Goal: Task Accomplishment & Management: Manage account settings

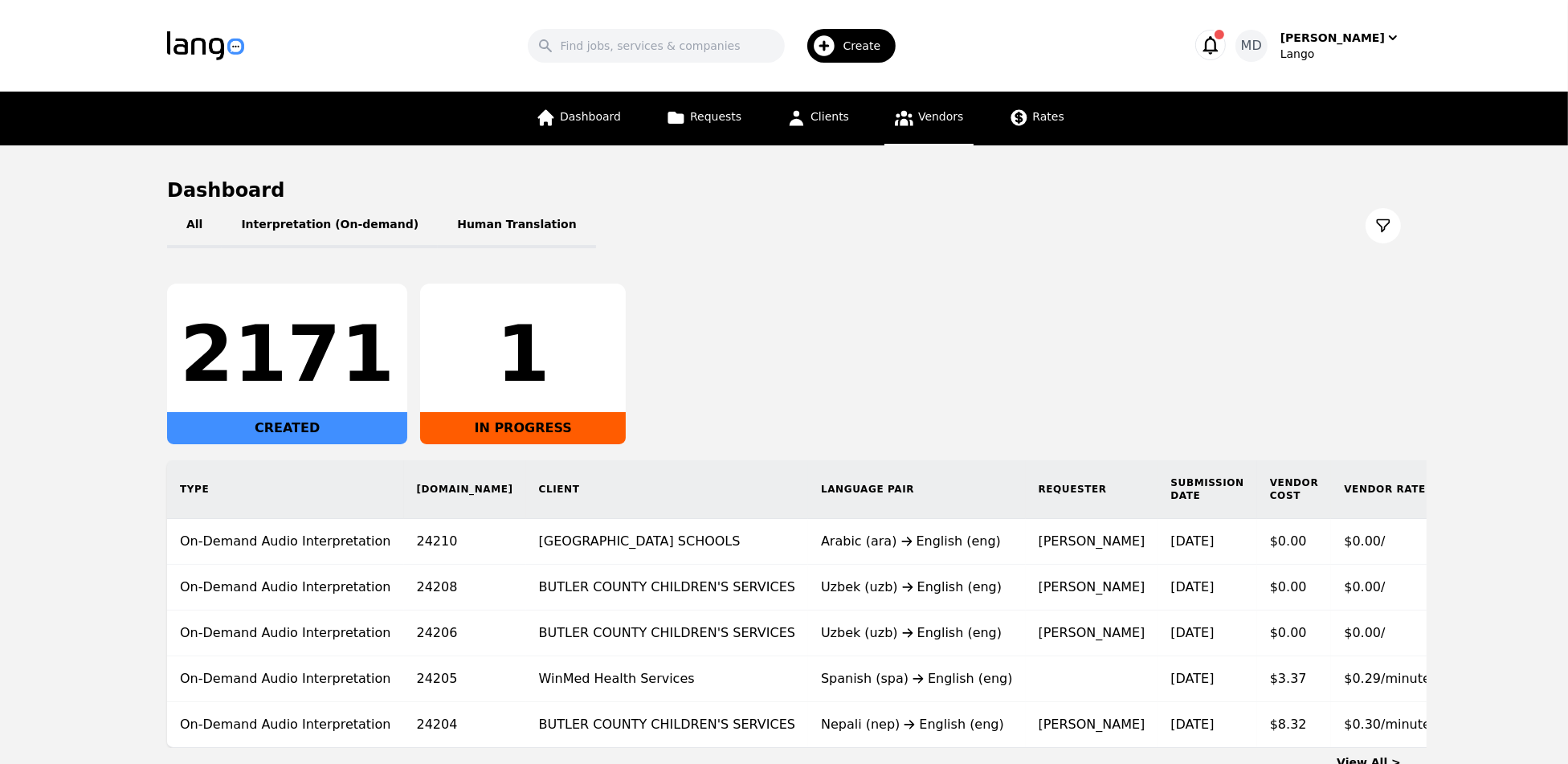
click at [928, 127] on link "Vendors" at bounding box center [928, 118] width 88 height 54
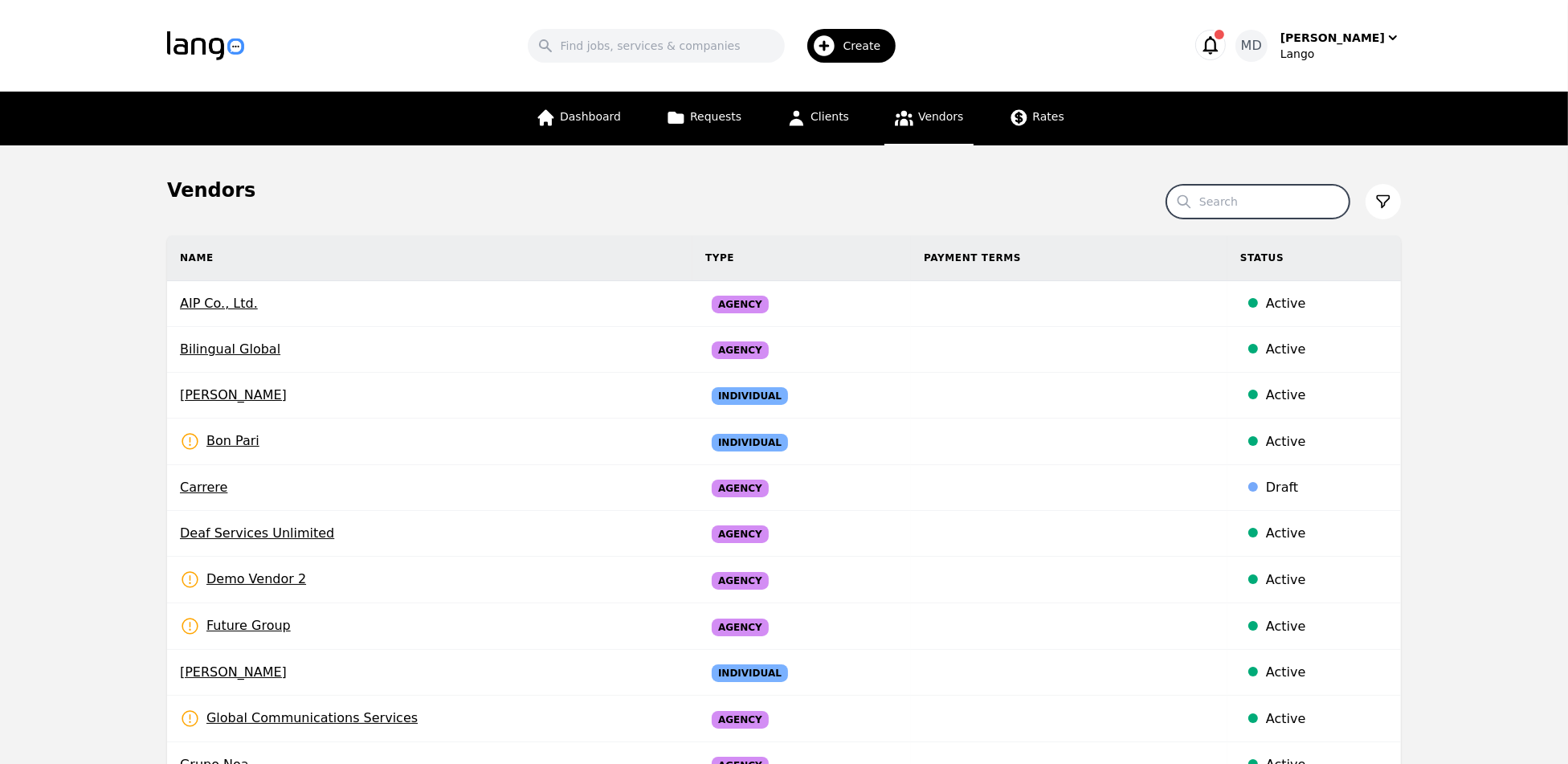
click at [1242, 209] on input "Search" at bounding box center [1258, 201] width 183 height 33
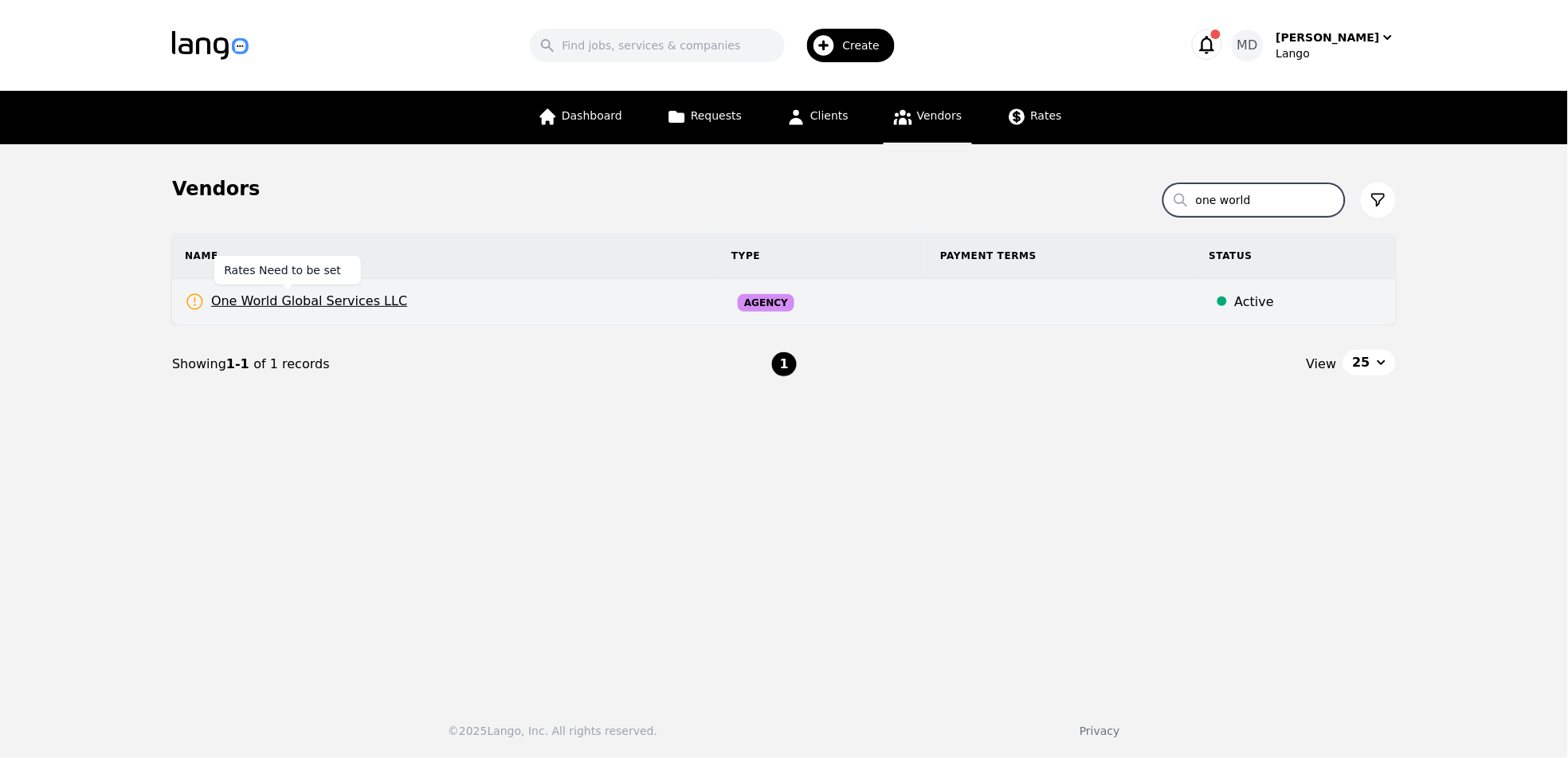
type input "one world"
click at [360, 304] on span "One World Global Services LLC" at bounding box center [296, 301] width 222 height 20
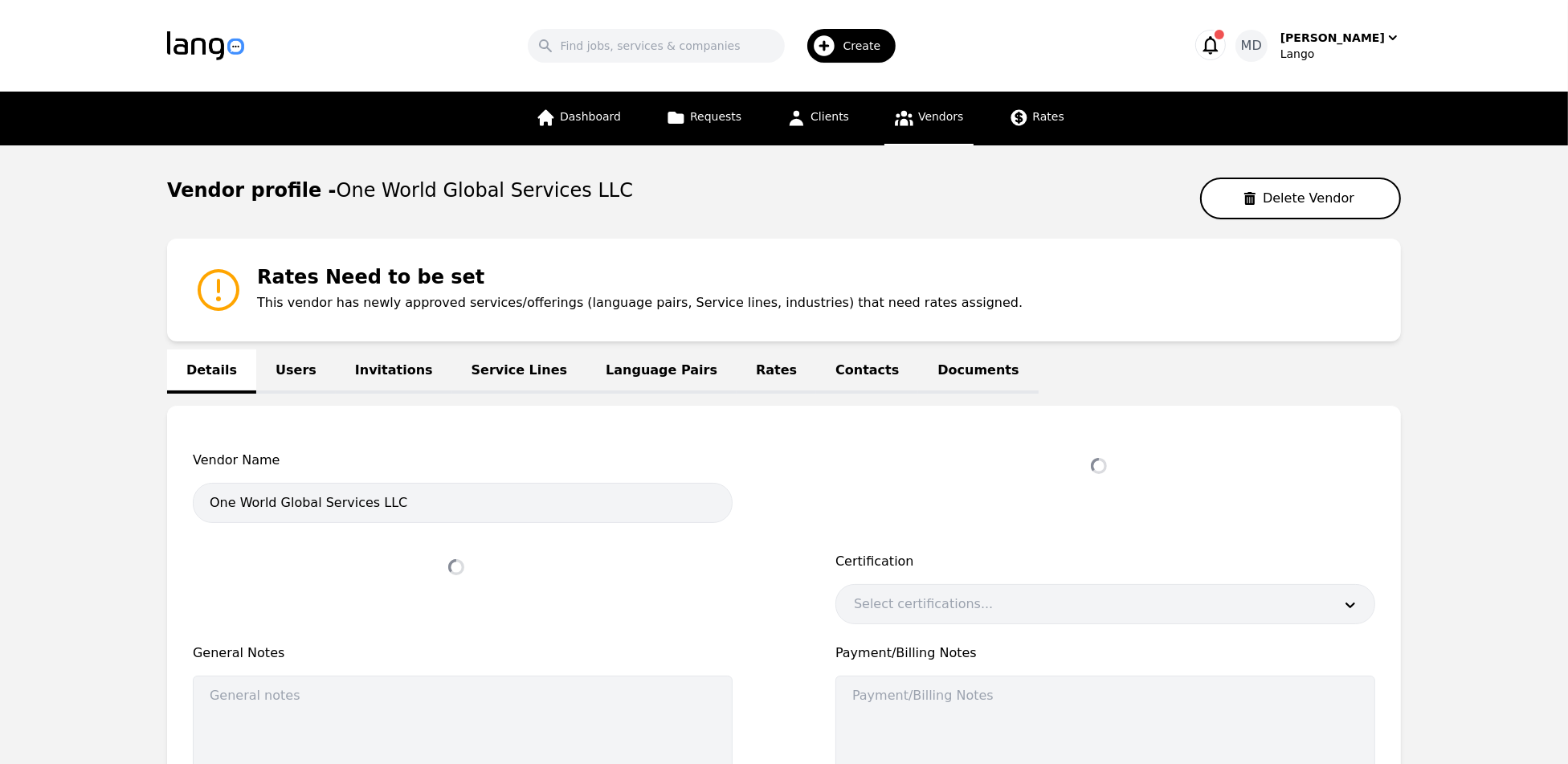
select select "active"
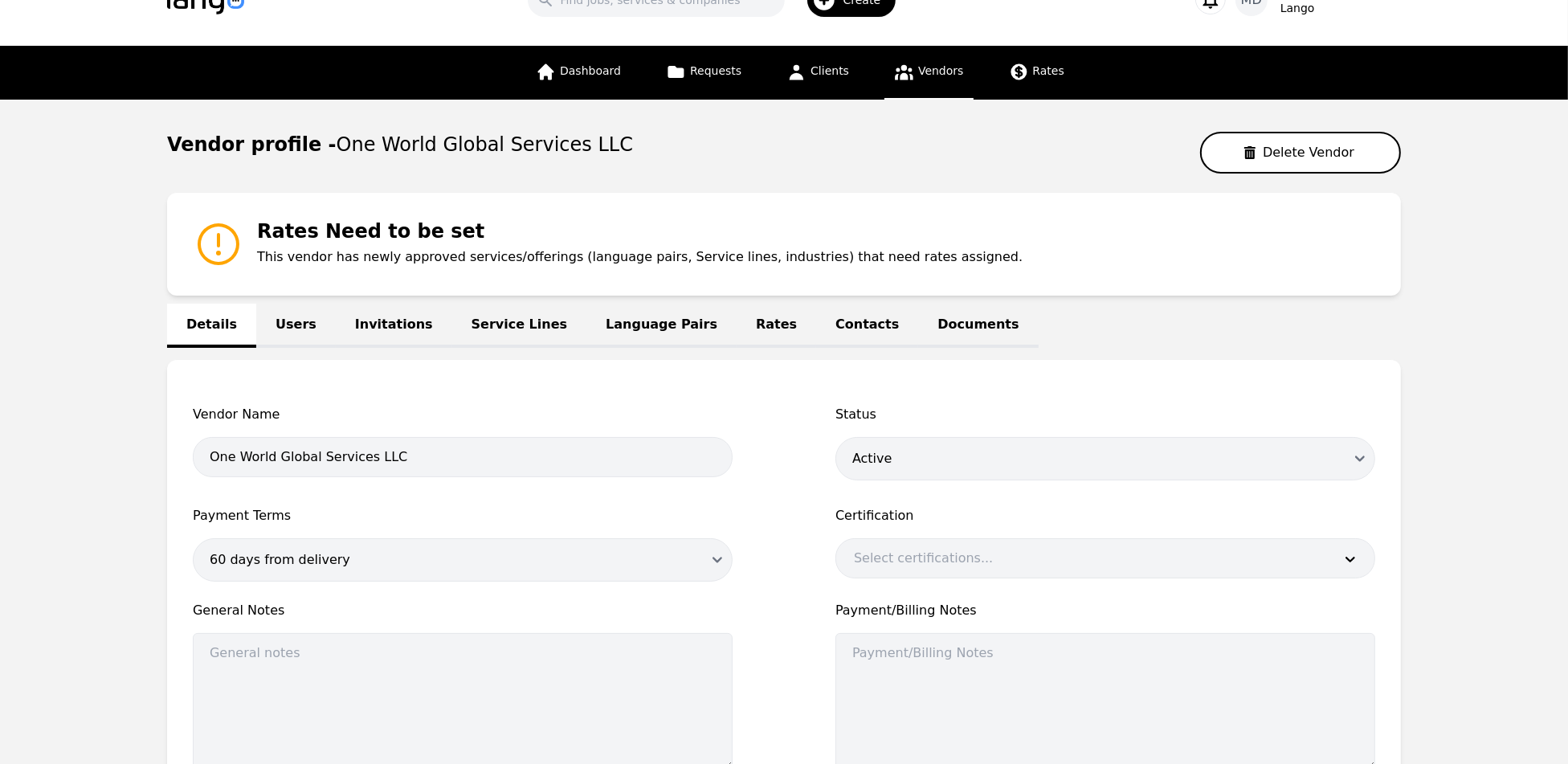
scroll to position [44, 0]
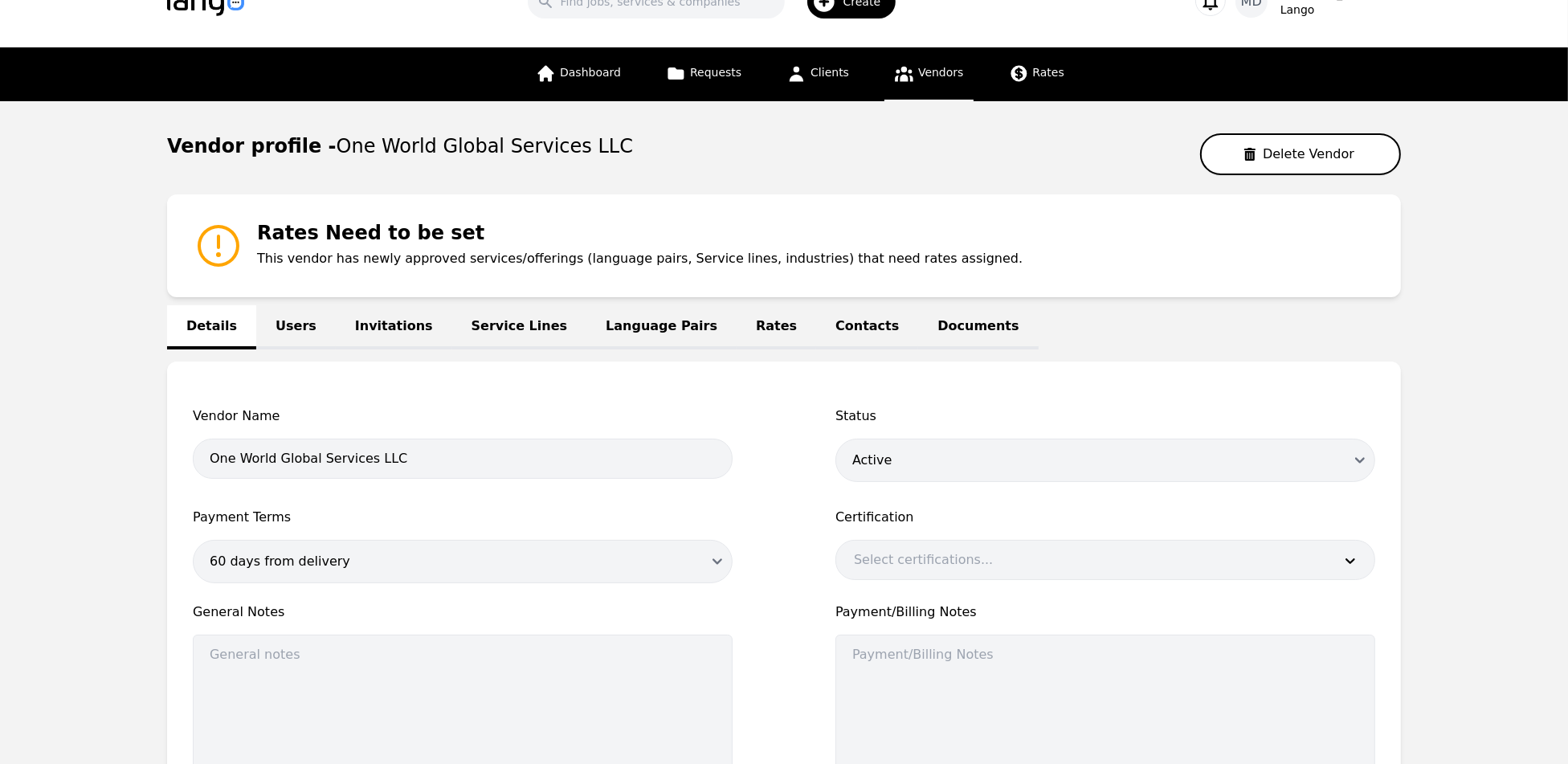
click at [395, 339] on link "Invitations" at bounding box center [394, 328] width 116 height 44
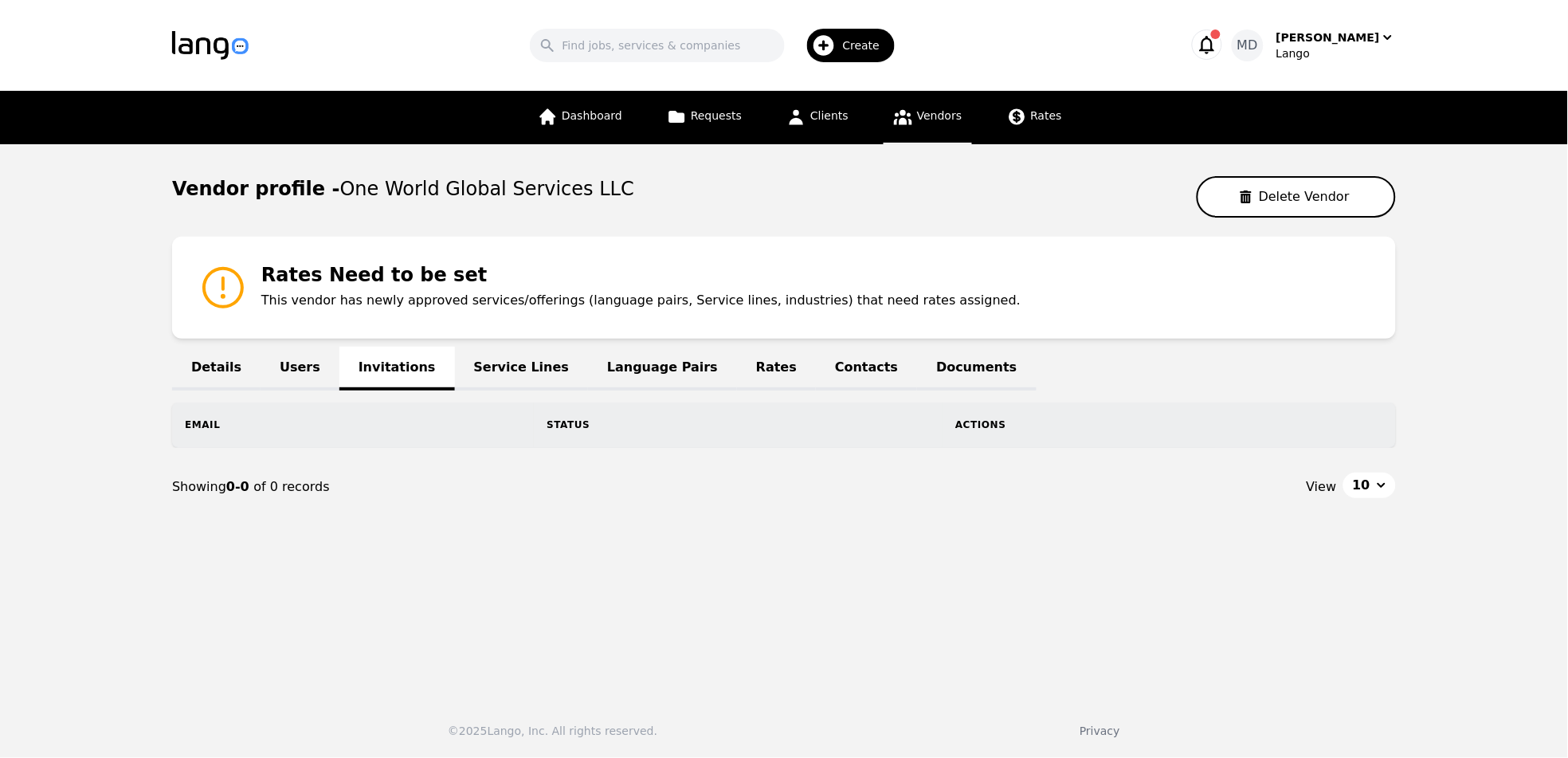
click at [227, 364] on link "Details" at bounding box center [216, 368] width 88 height 44
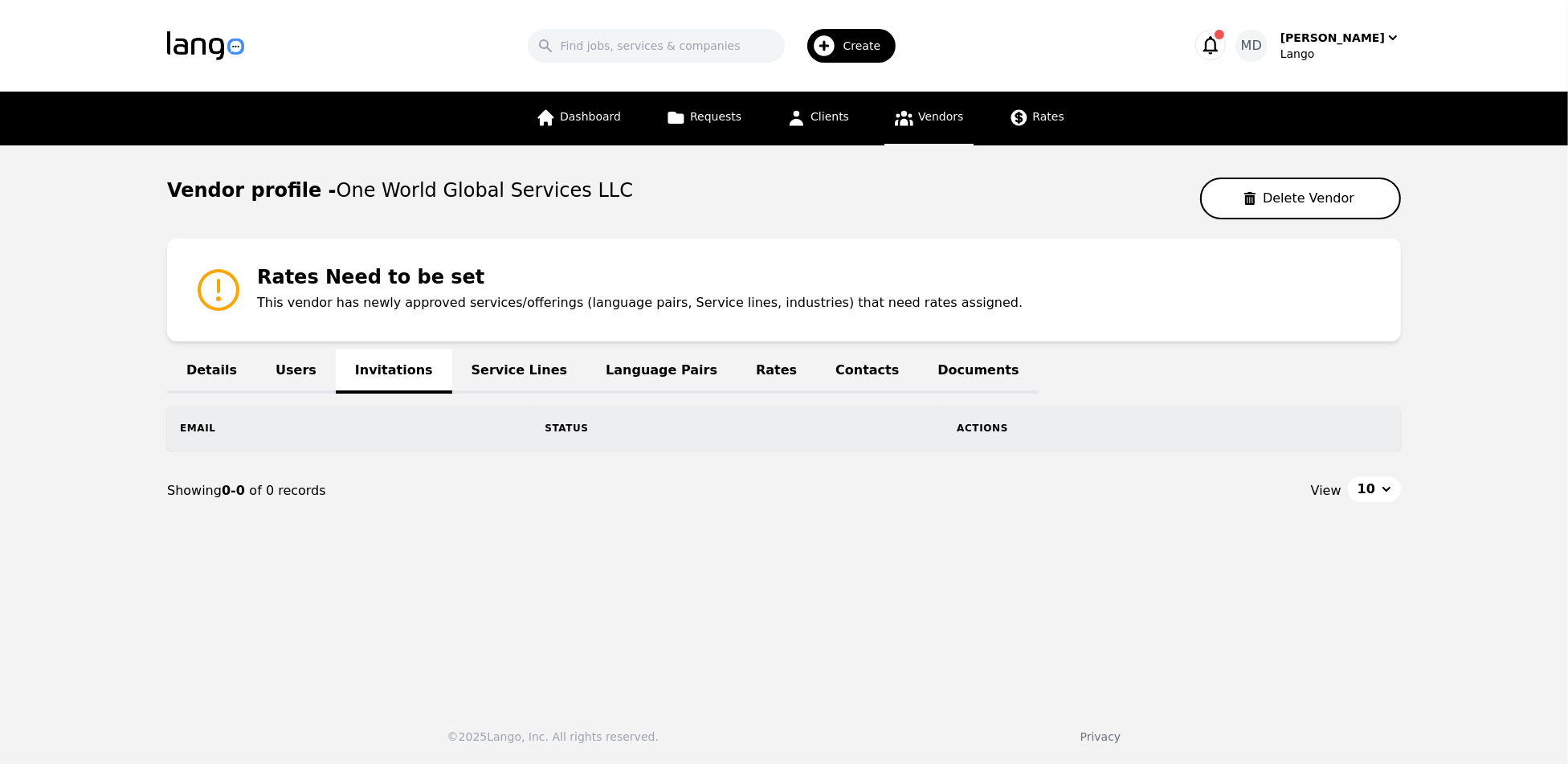
select select "active"
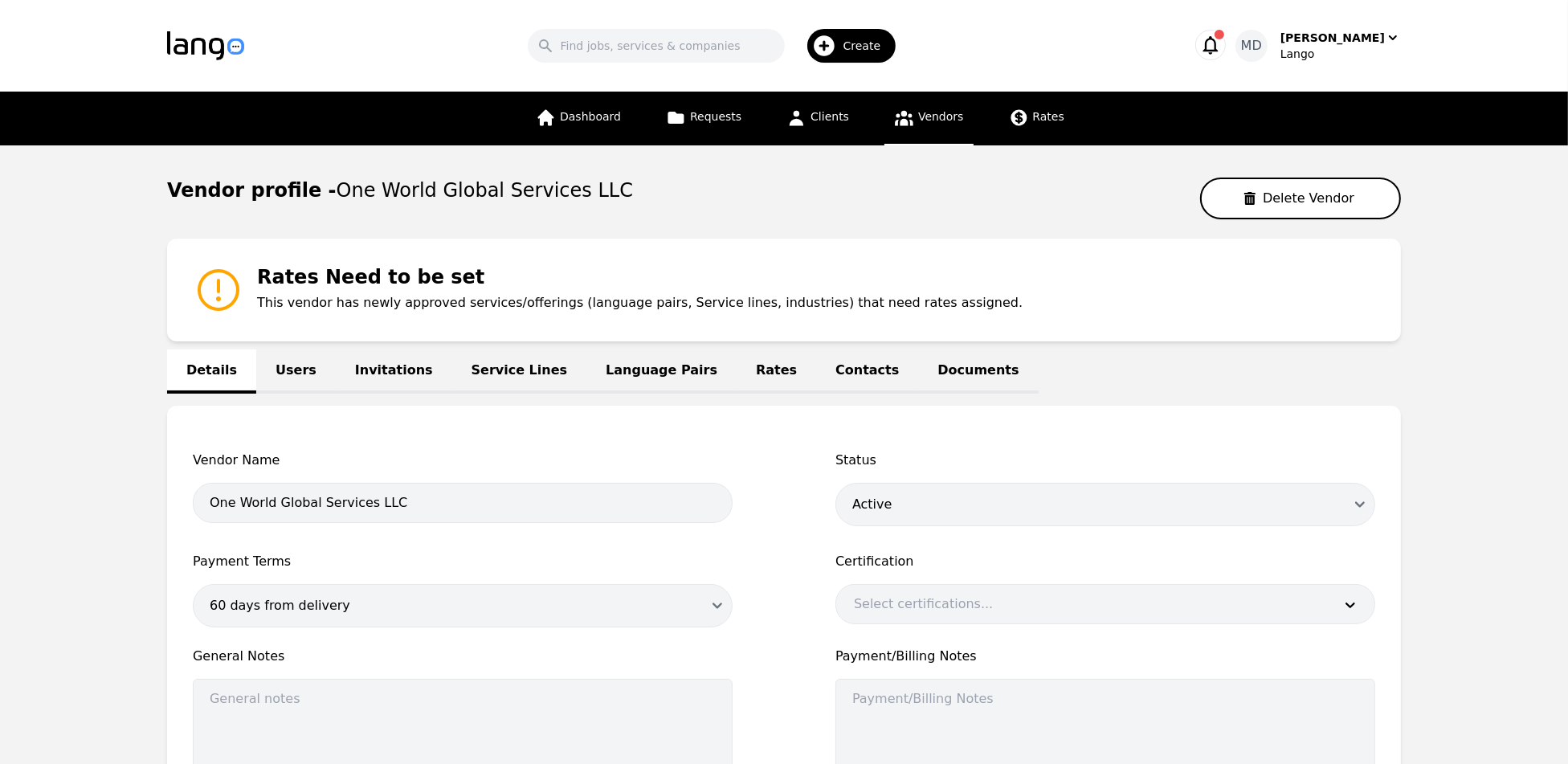
click at [300, 370] on link "Users" at bounding box center [295, 371] width 80 height 44
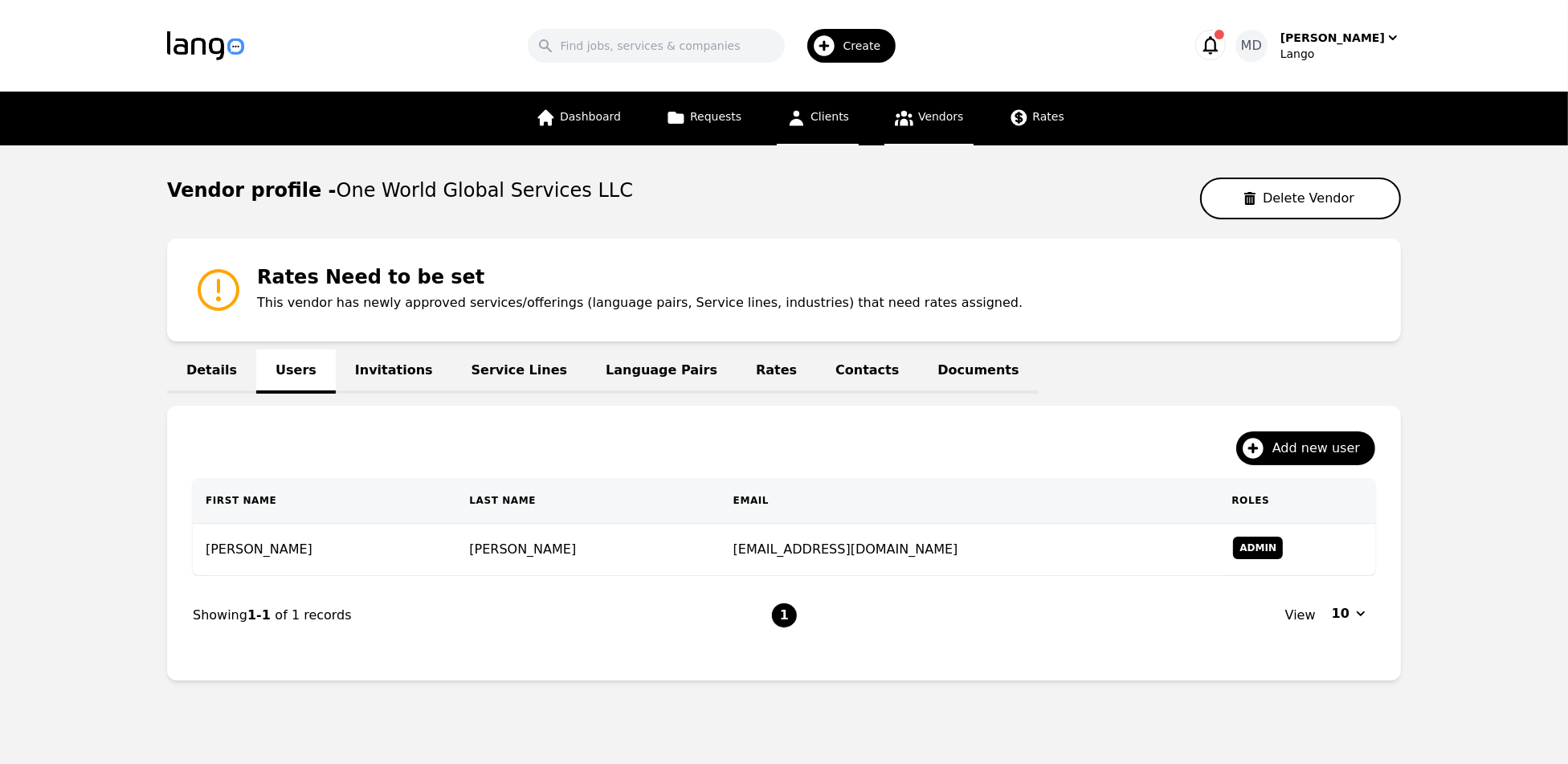
click at [825, 130] on link "Clients" at bounding box center [818, 118] width 82 height 54
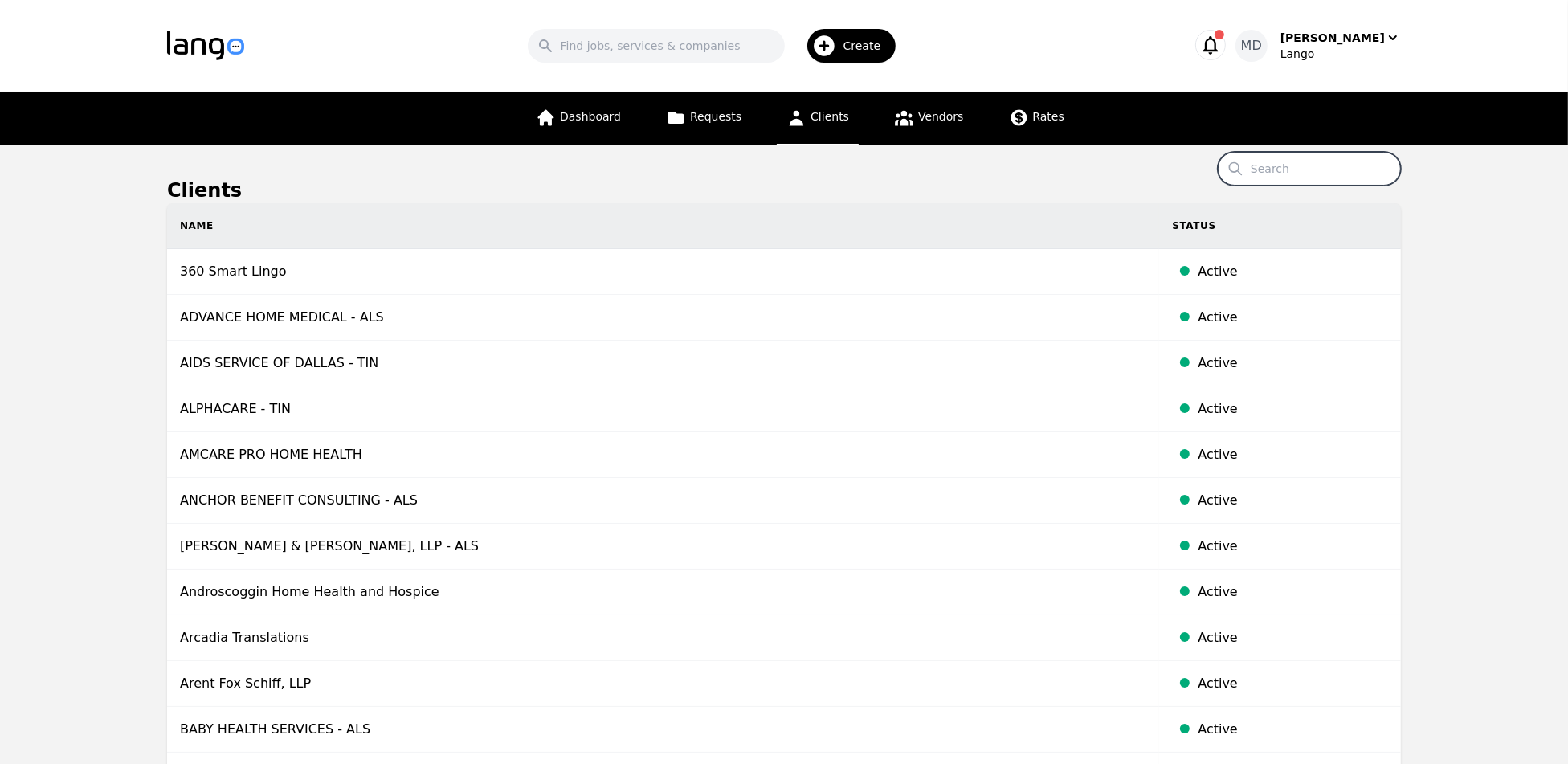
click at [1318, 174] on input "Search" at bounding box center [1310, 168] width 183 height 33
click at [1318, 174] on input "on" at bounding box center [1310, 168] width 183 height 33
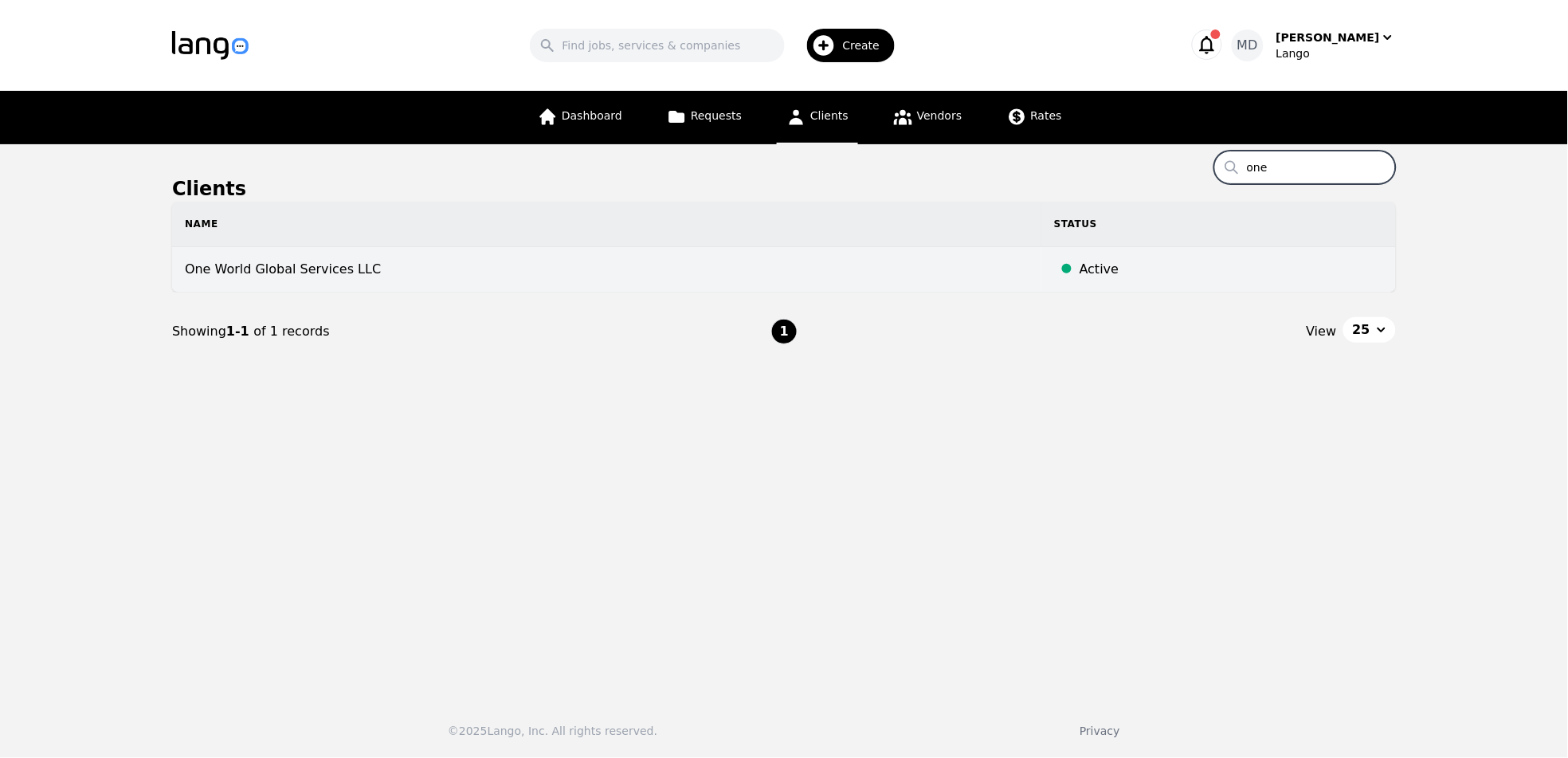
type input "one"
click at [389, 266] on td "One World Global Services LLC" at bounding box center [607, 269] width 869 height 45
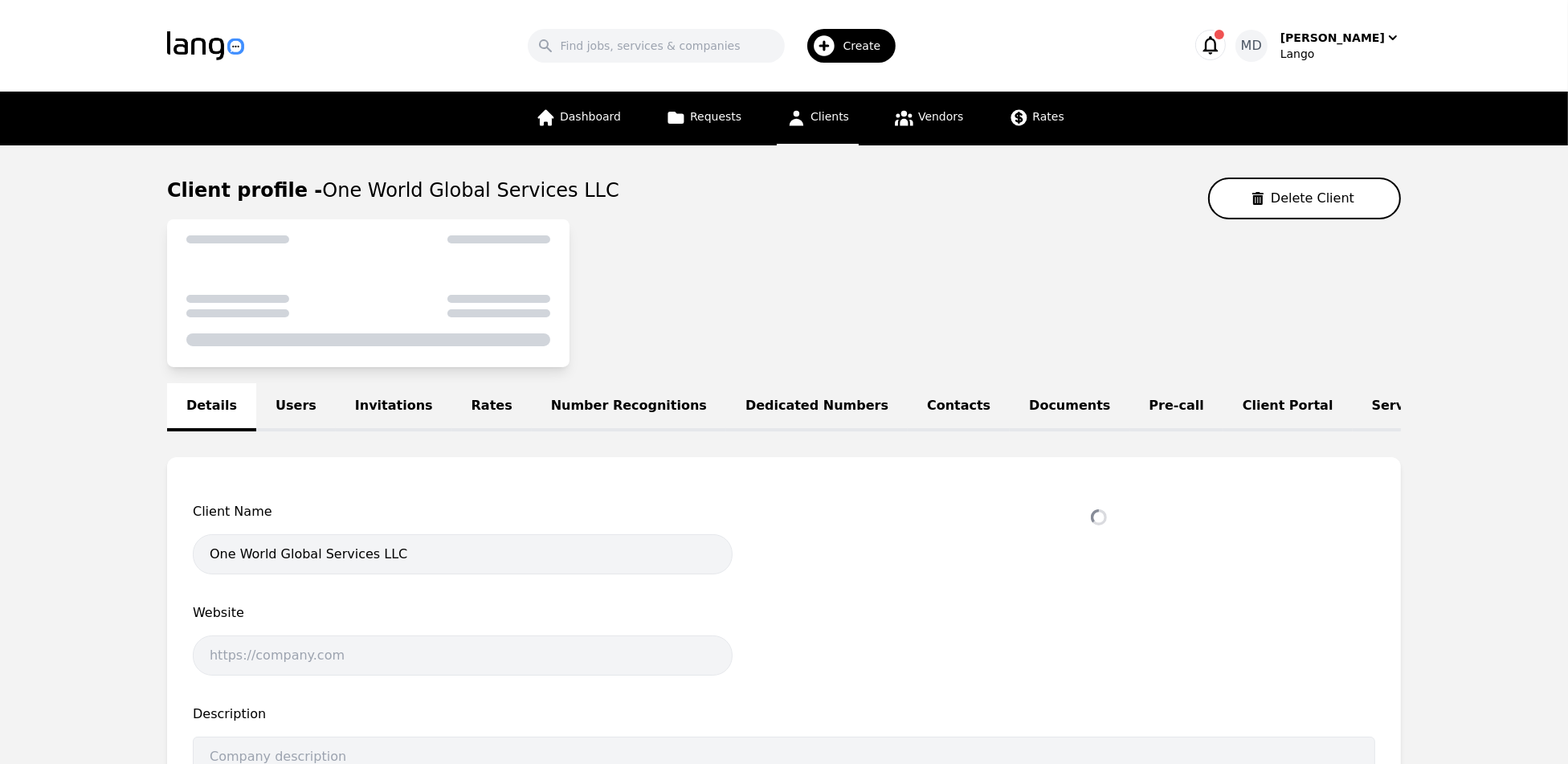
select select "active"
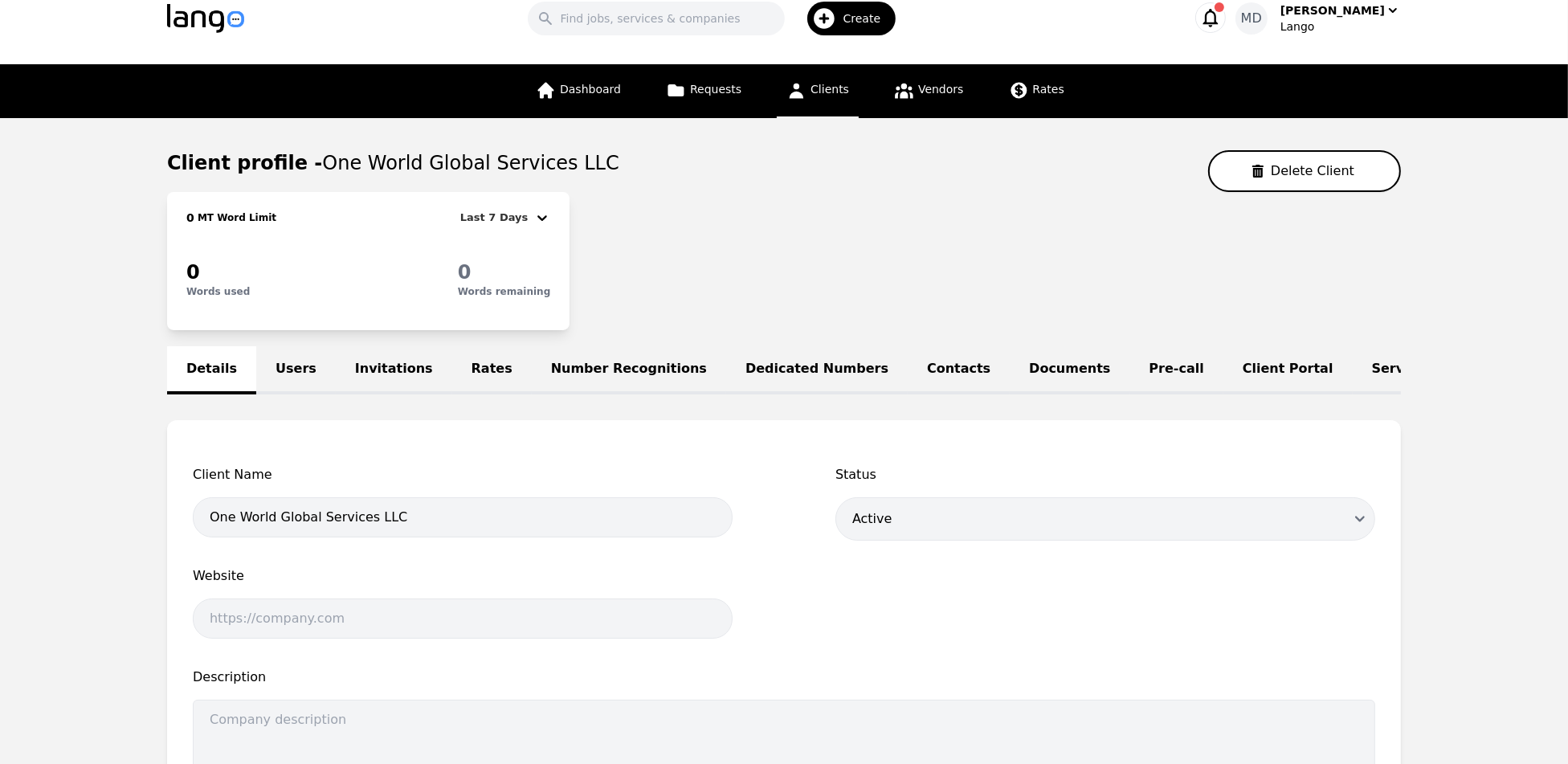
scroll to position [33, 0]
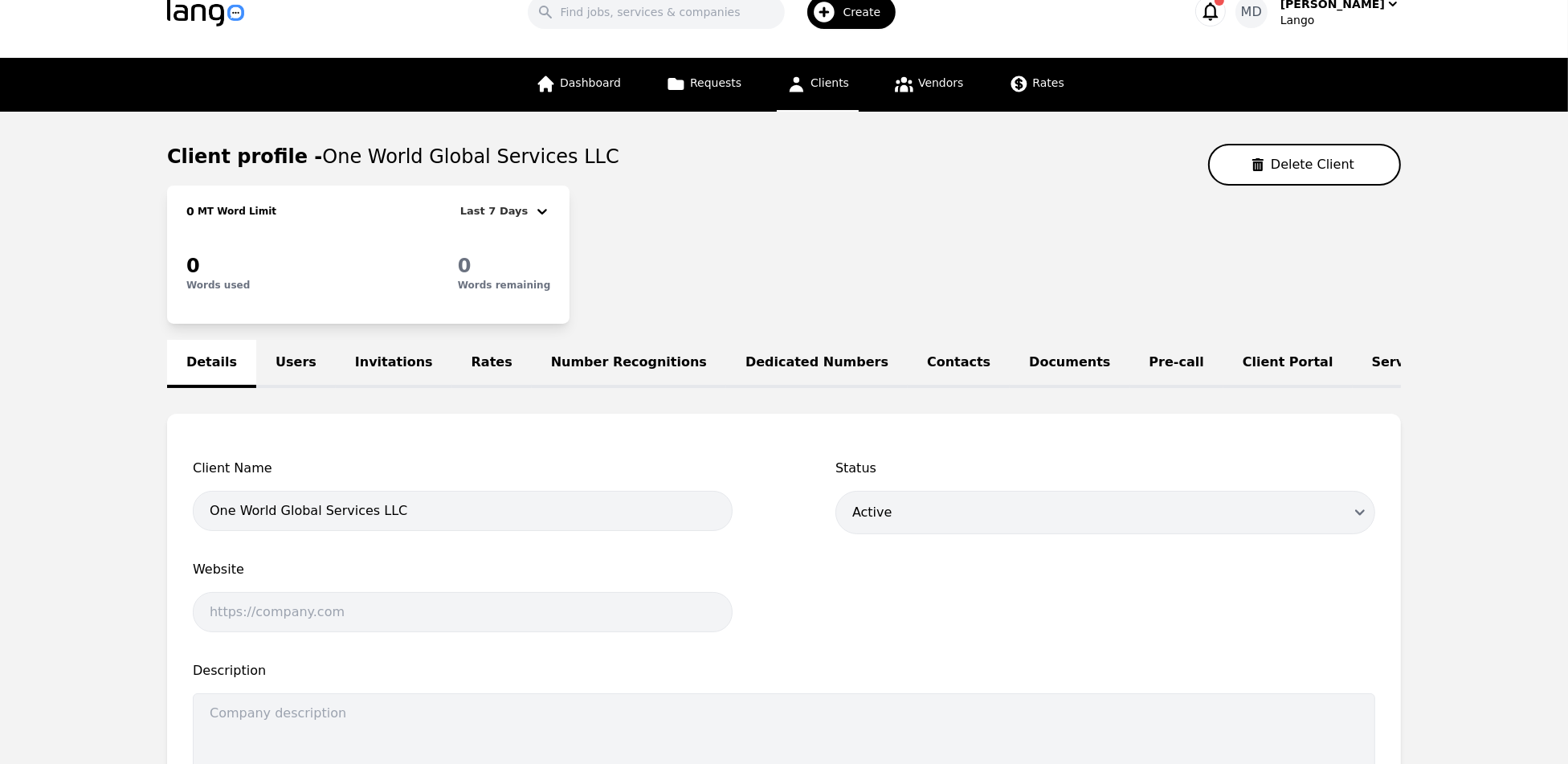
click at [281, 358] on link "Users" at bounding box center [295, 364] width 80 height 48
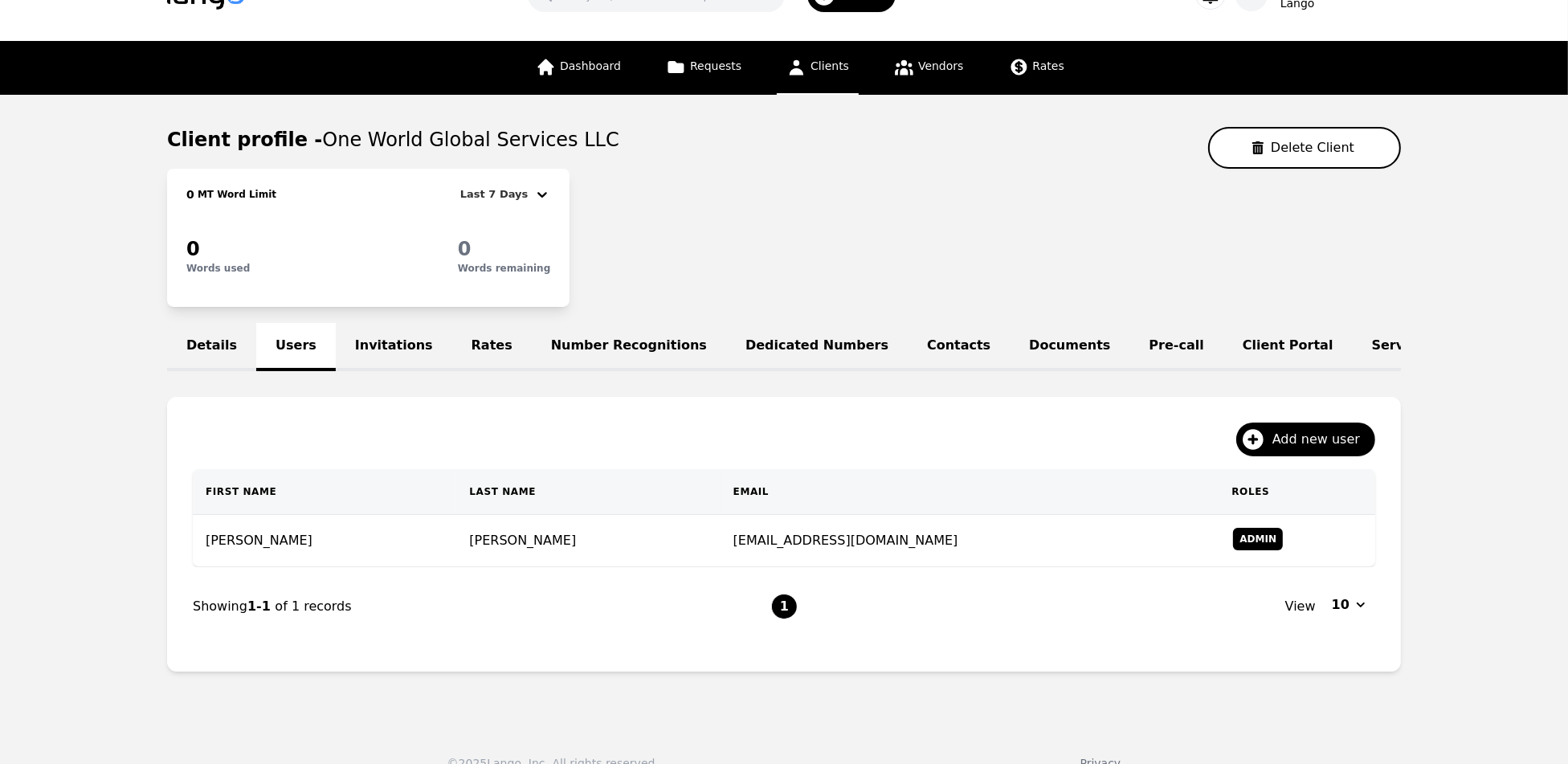
scroll to position [54, 0]
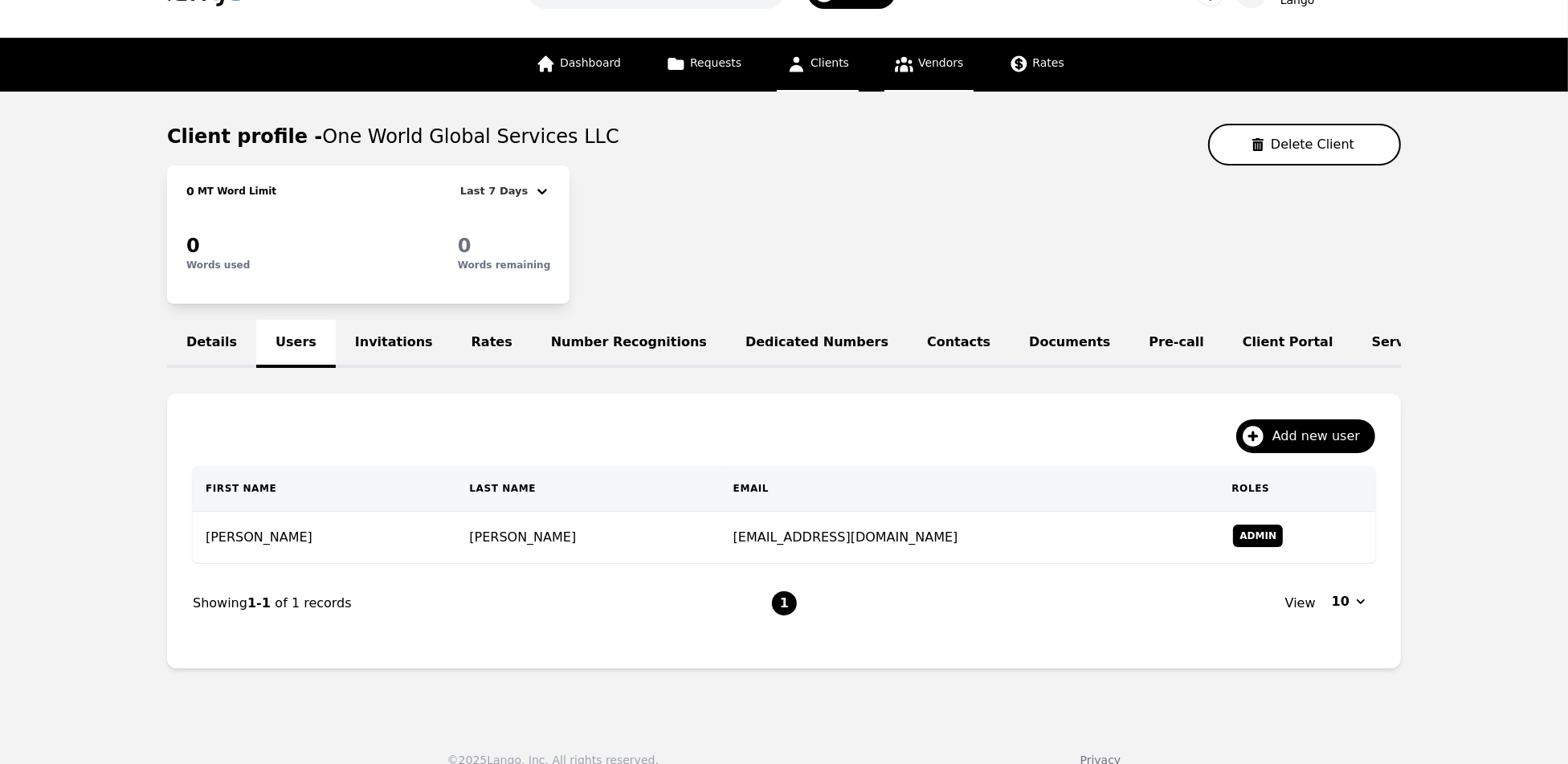
click at [951, 64] on span "Vendors" at bounding box center [941, 62] width 45 height 13
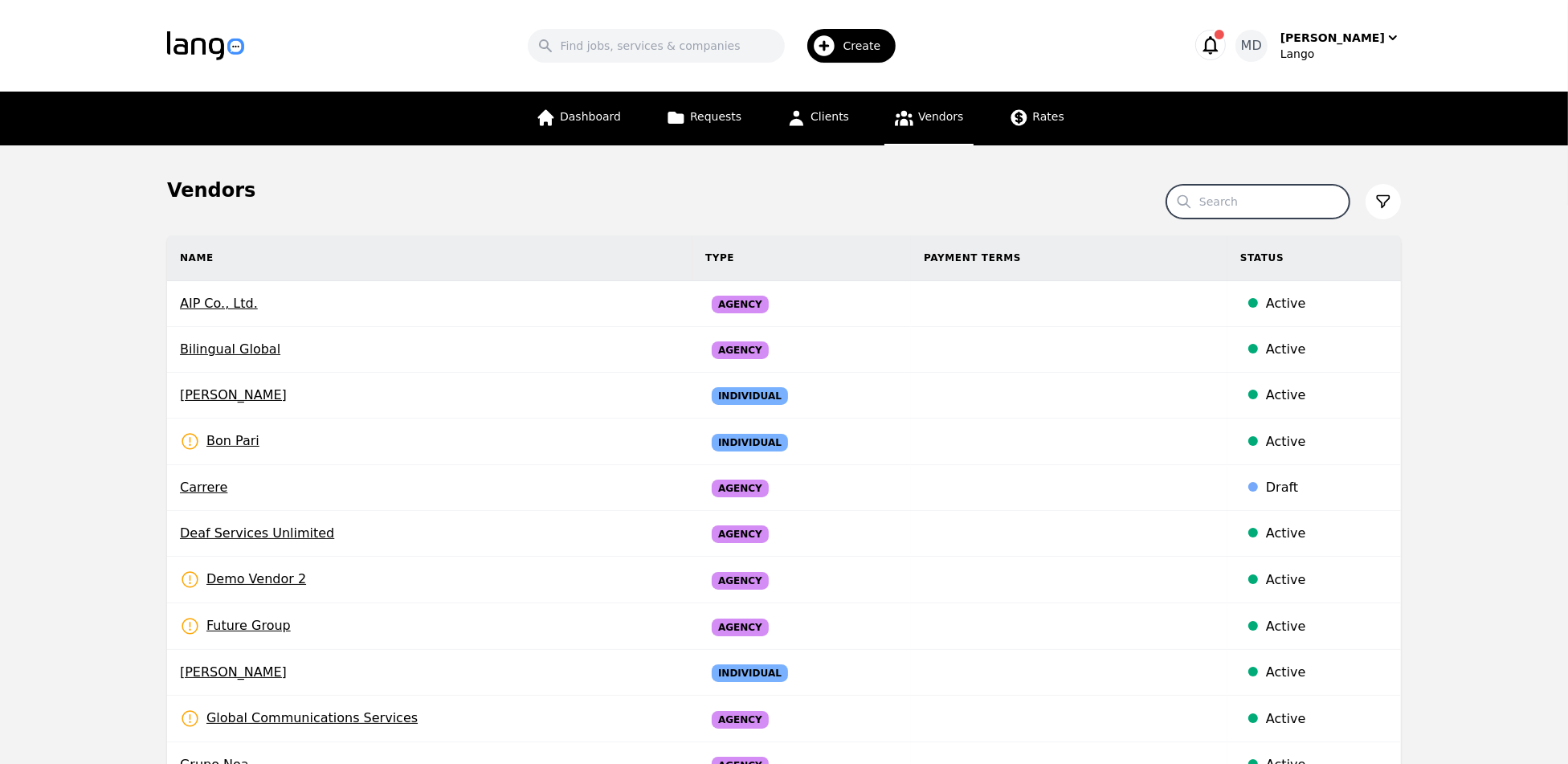
click at [1283, 203] on input "Search" at bounding box center [1258, 201] width 183 height 33
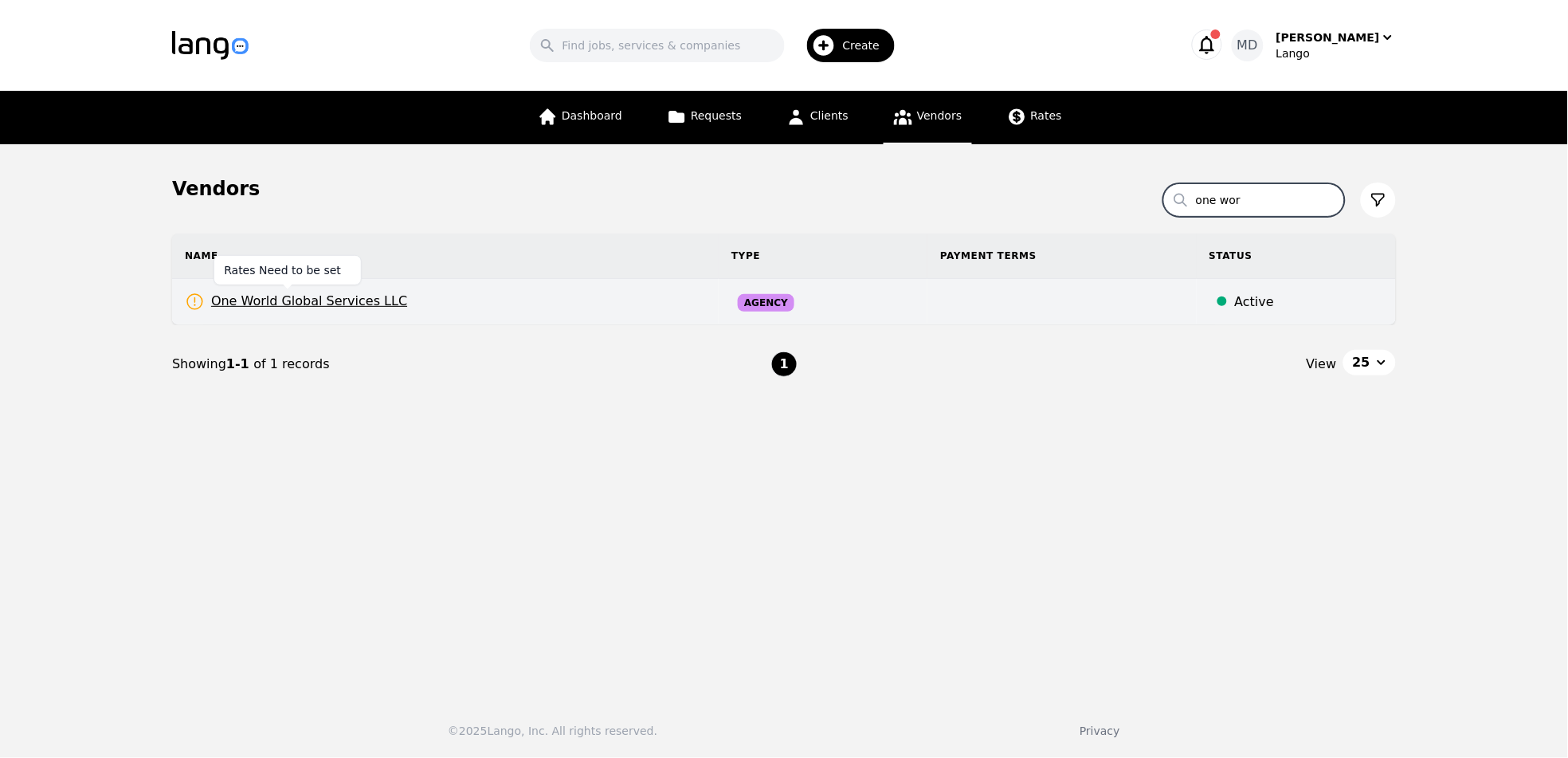
type input "one wor"
click at [358, 297] on span "One World Global Services LLC" at bounding box center [296, 301] width 222 height 20
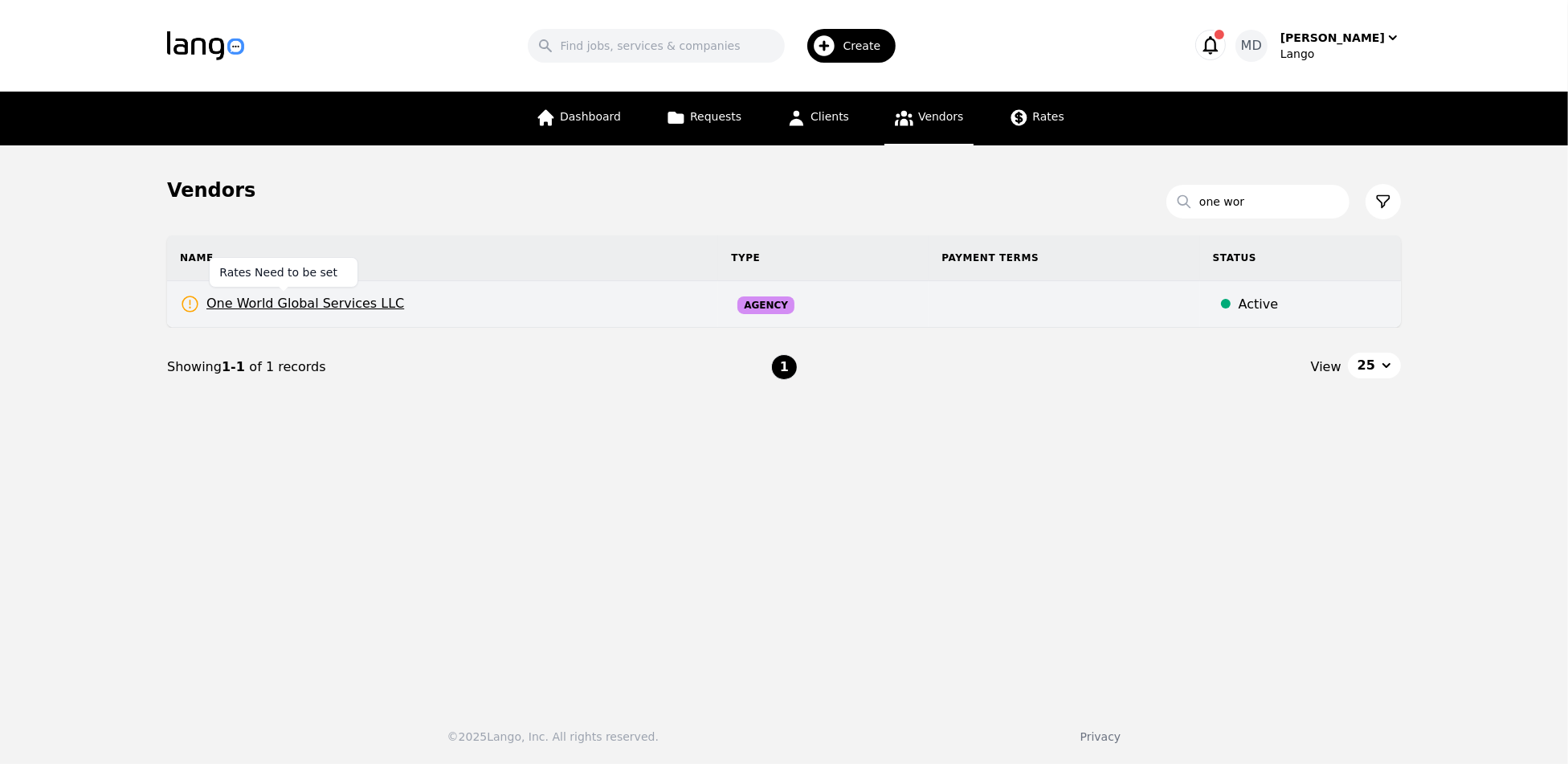
select select "active"
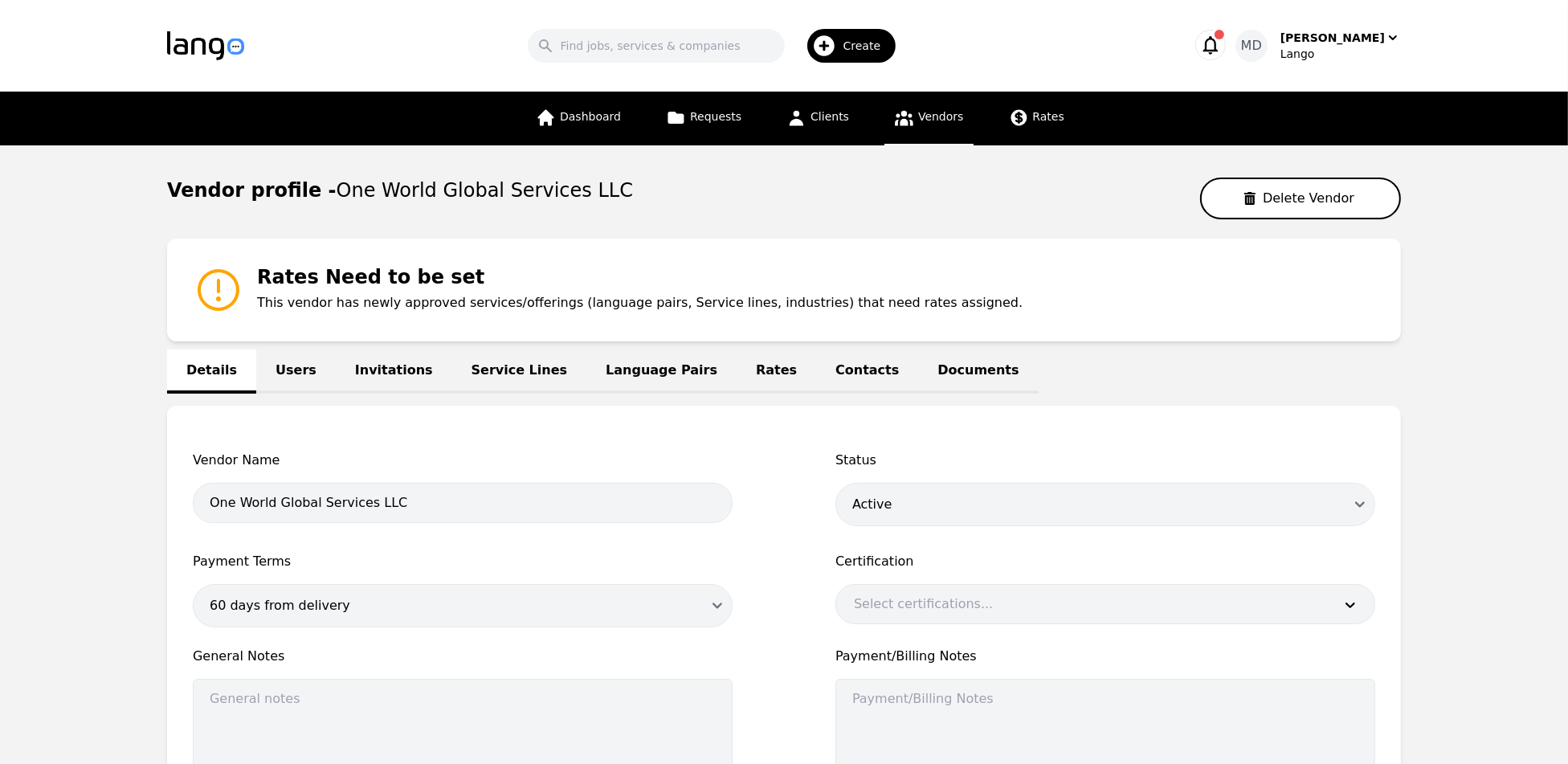
click at [286, 370] on link "Users" at bounding box center [295, 371] width 80 height 44
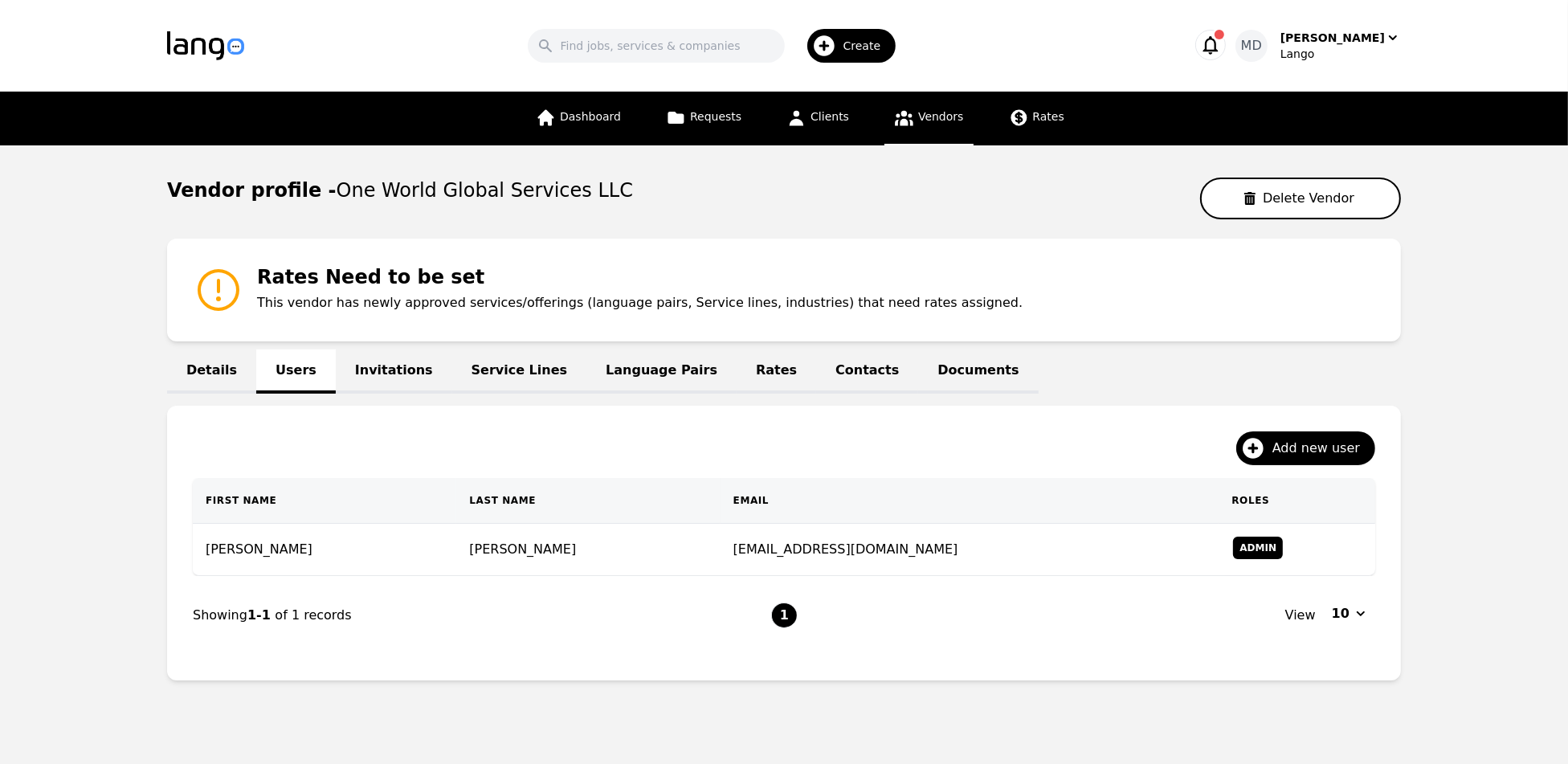
click at [393, 366] on link "Invitations" at bounding box center [394, 371] width 116 height 44
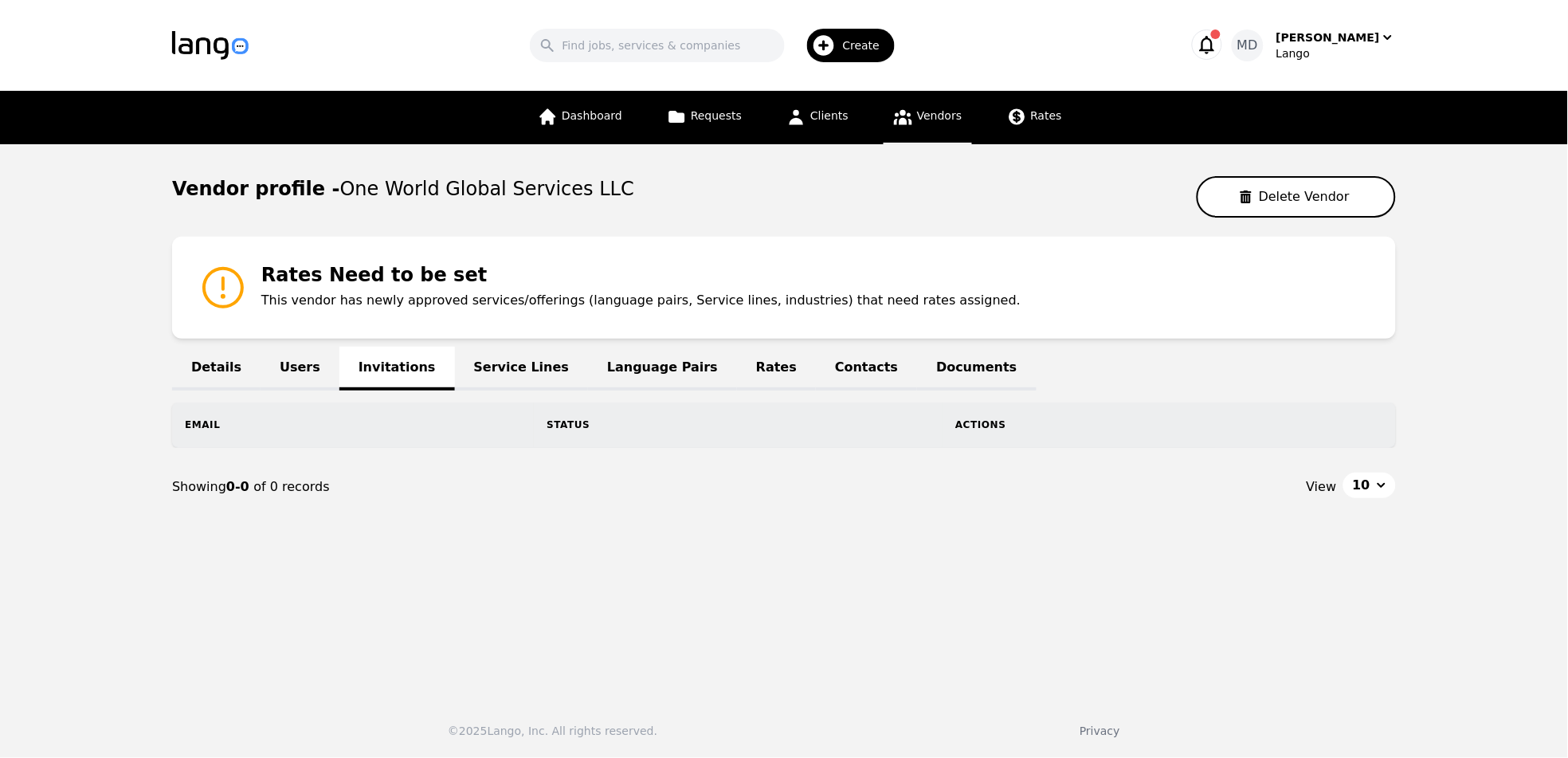
click at [295, 370] on link "Users" at bounding box center [300, 368] width 79 height 44
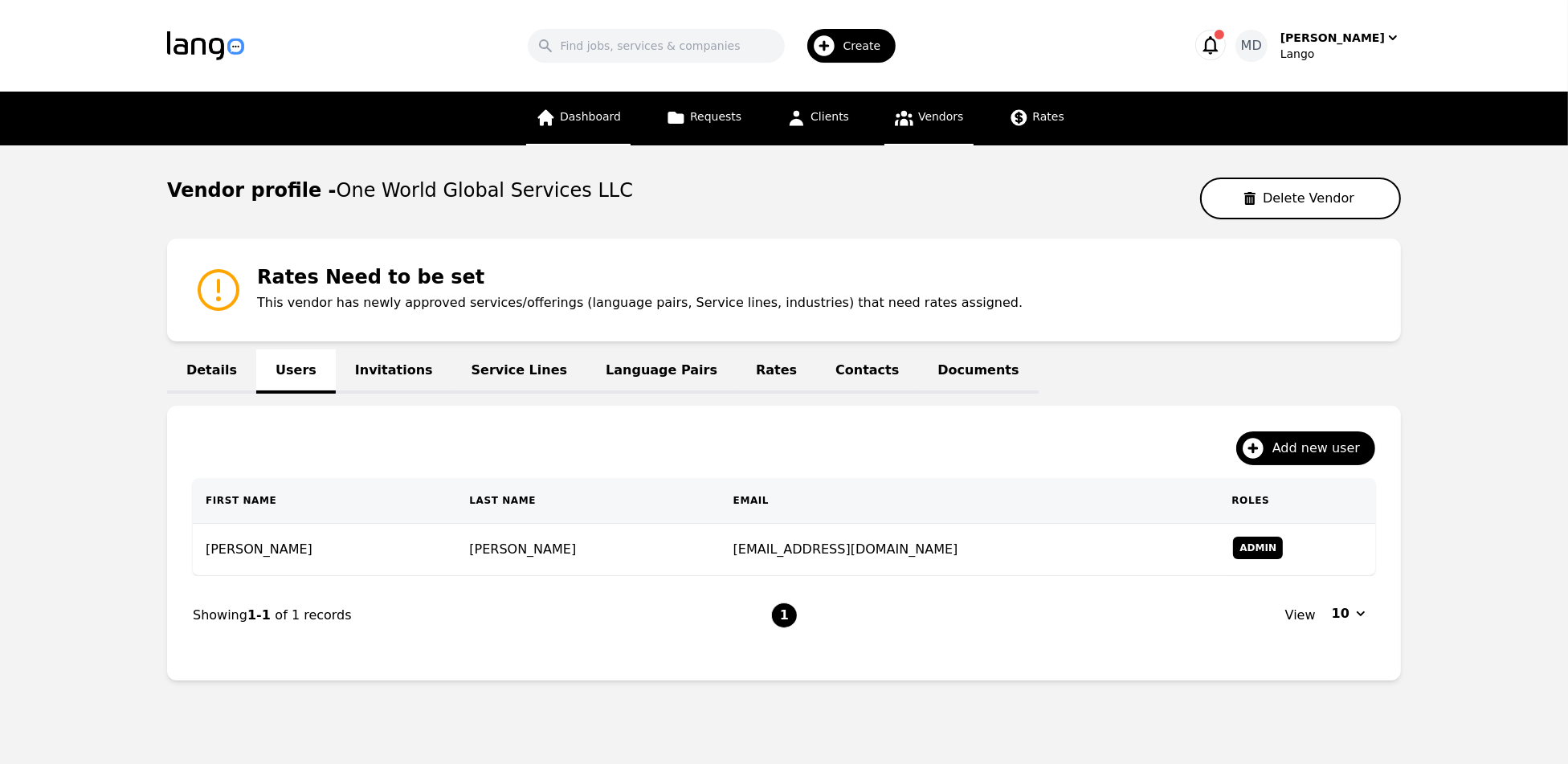
click at [607, 110] on span "Dashboard" at bounding box center [590, 116] width 61 height 13
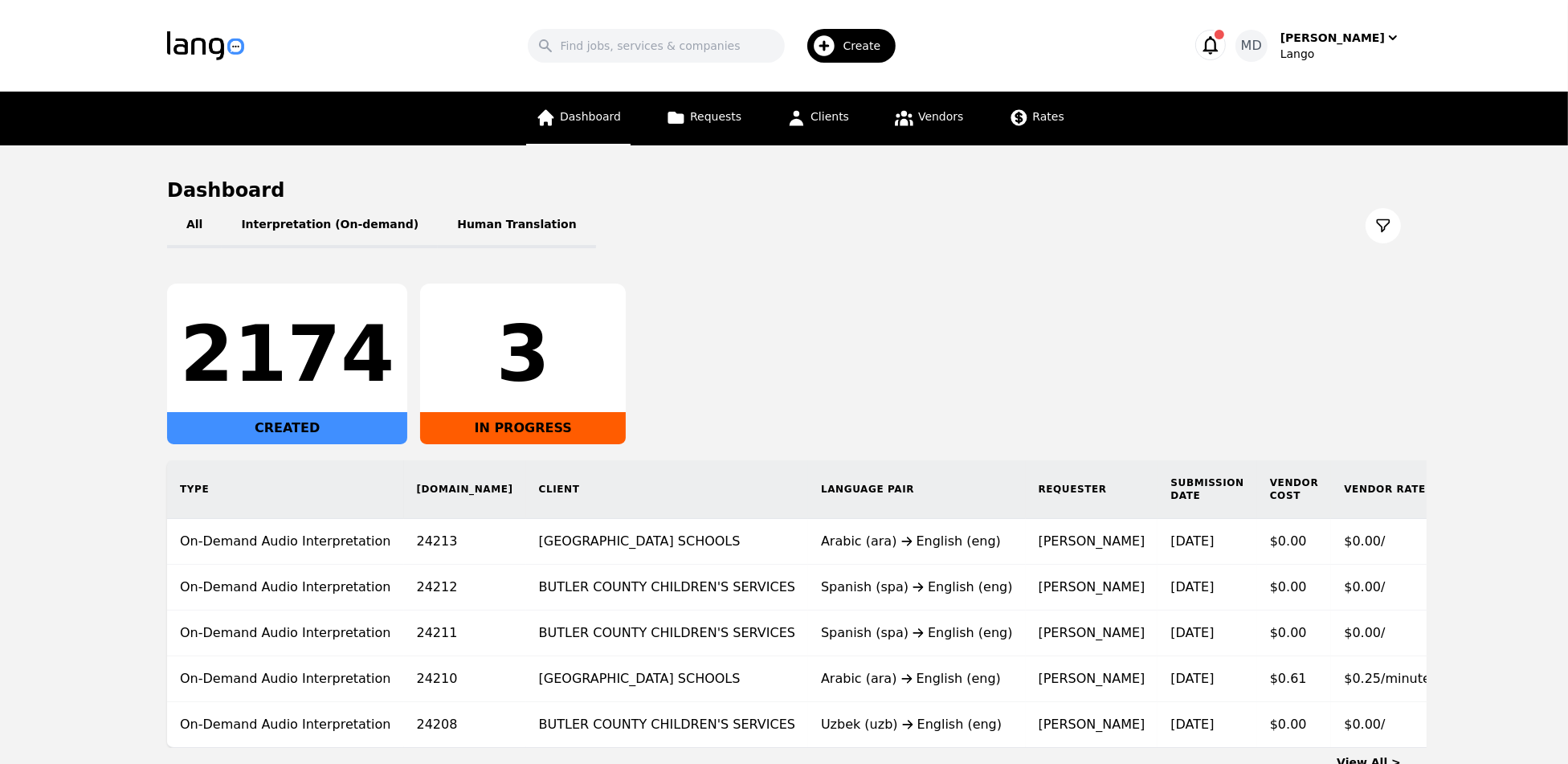
click at [594, 112] on span "Dashboard" at bounding box center [590, 116] width 61 height 13
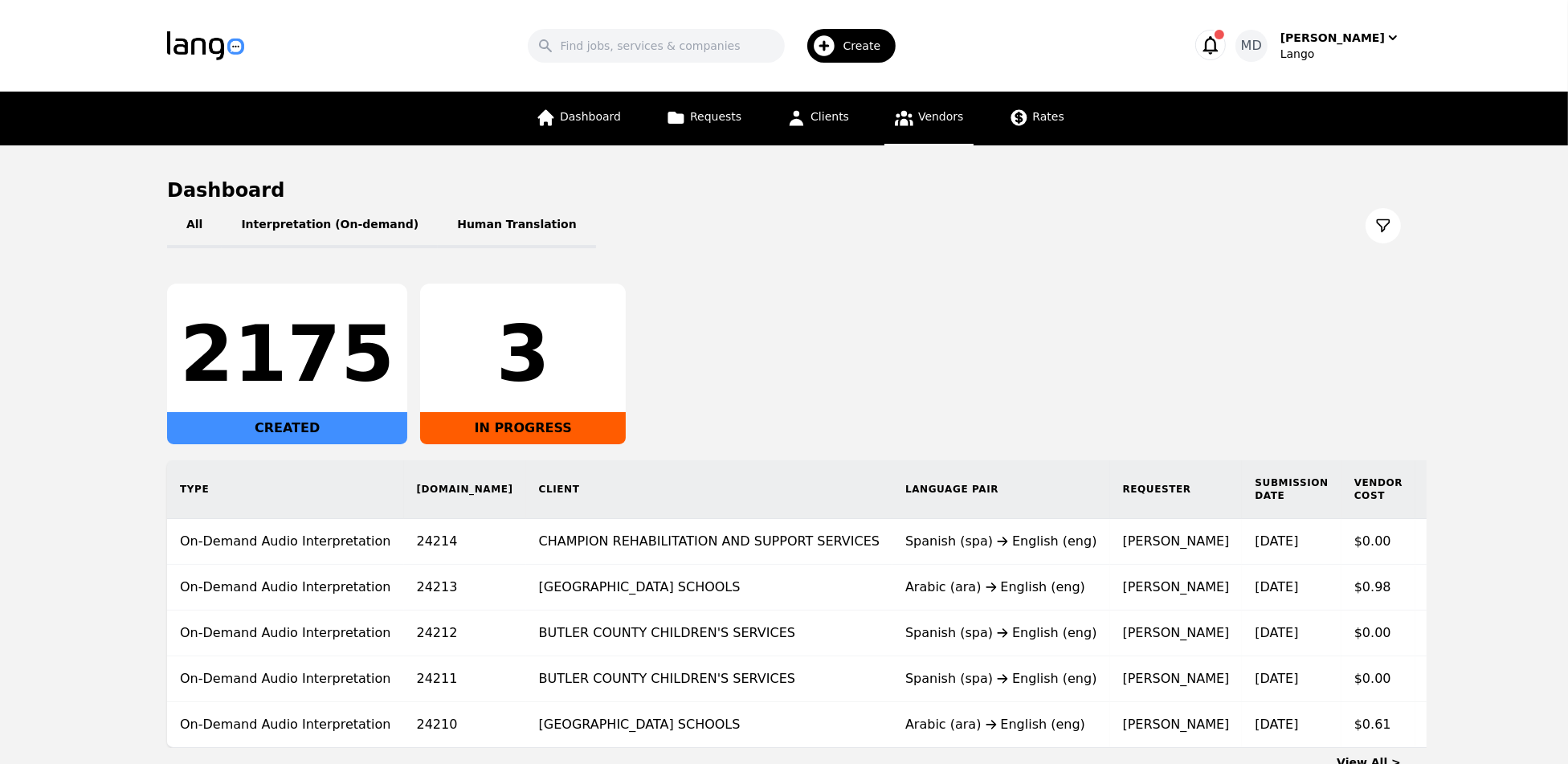
click at [935, 105] on link "Vendors" at bounding box center [928, 118] width 88 height 54
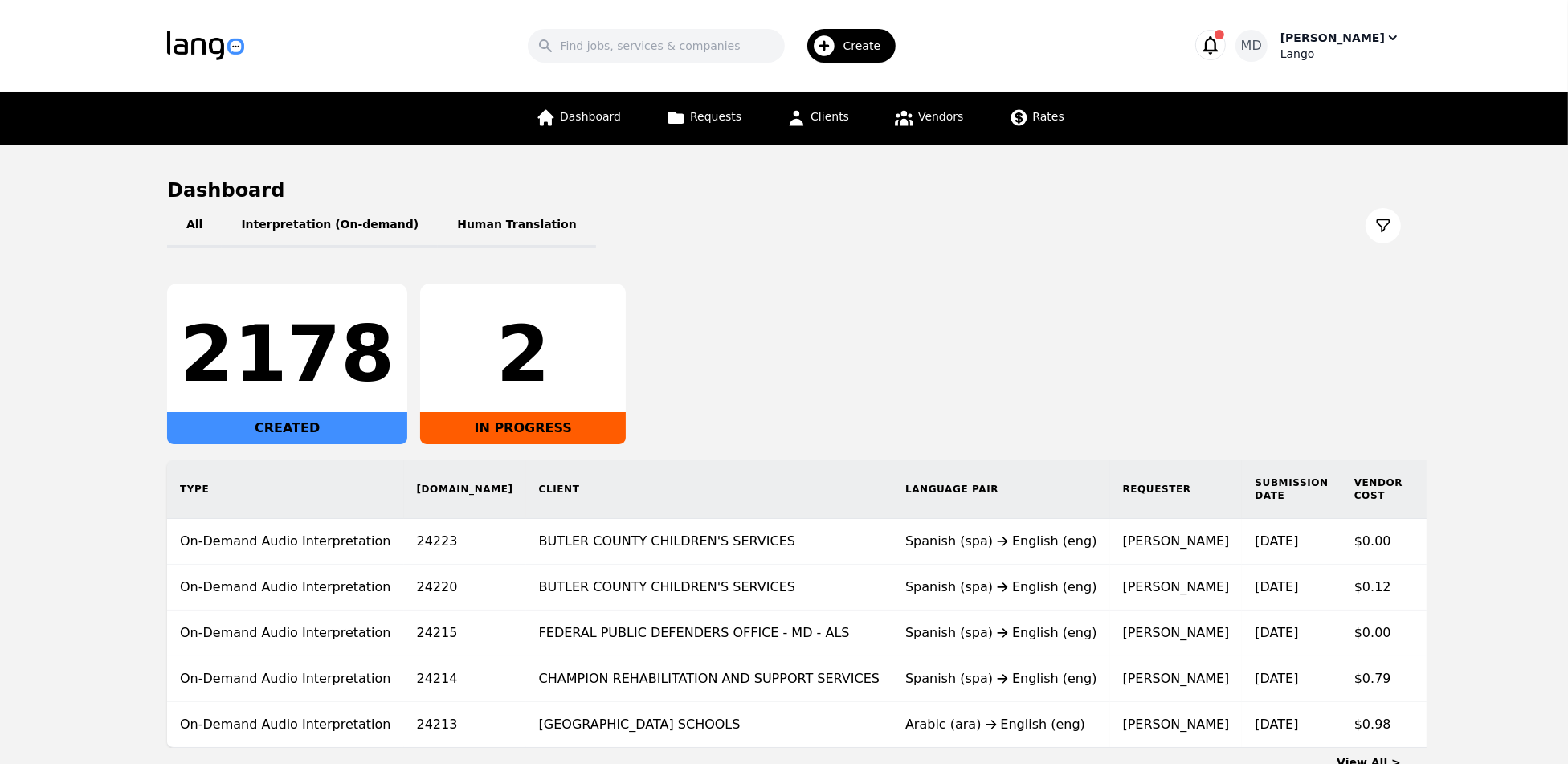
click at [1342, 47] on div "Lango" at bounding box center [1340, 53] width 121 height 16
click at [1301, 96] on p "Settings" at bounding box center [1298, 98] width 45 height 16
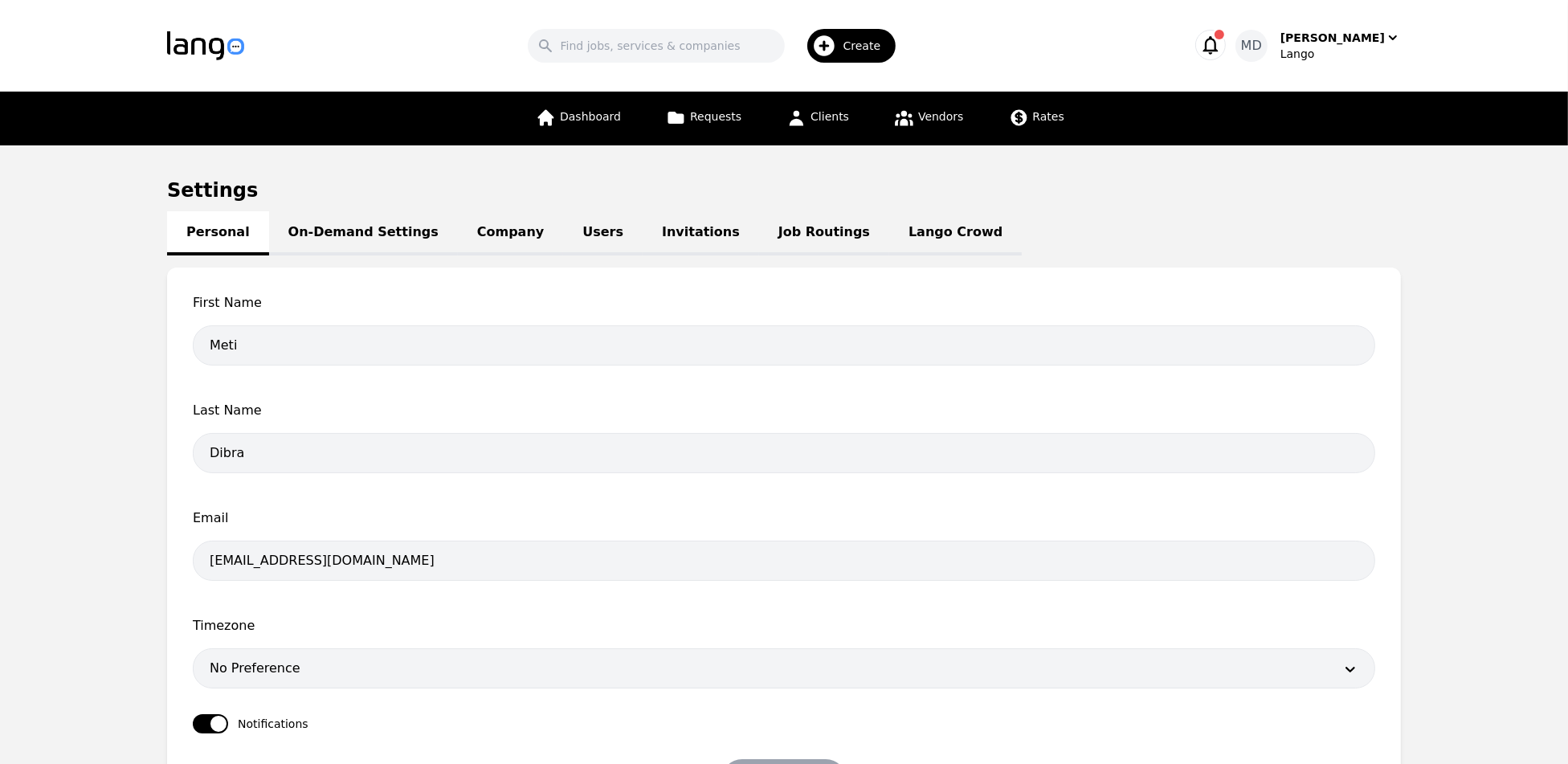
click at [795, 235] on link "Job Routings" at bounding box center [824, 234] width 130 height 44
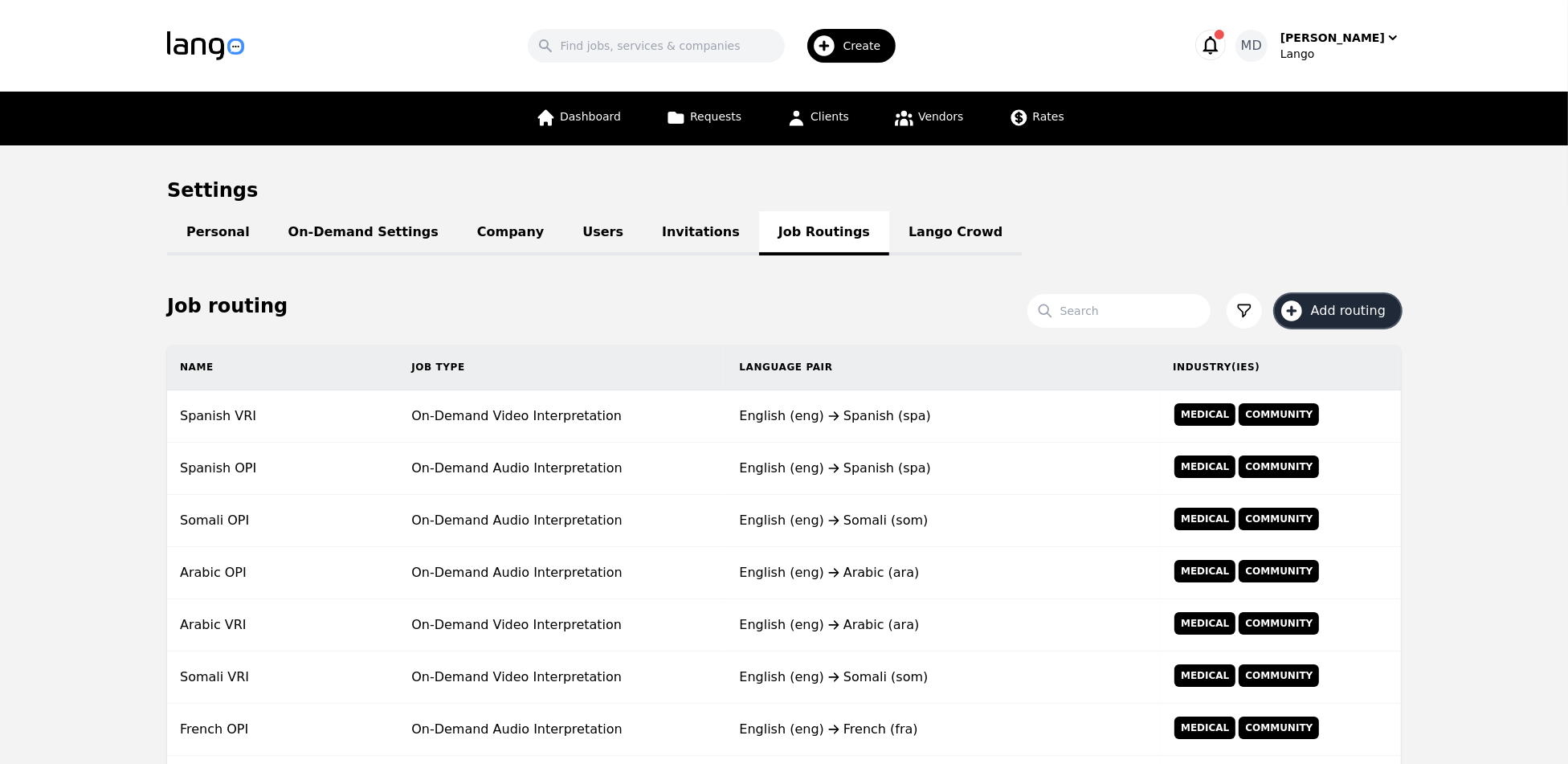
click at [1335, 315] on span "Add routing" at bounding box center [1354, 311] width 86 height 20
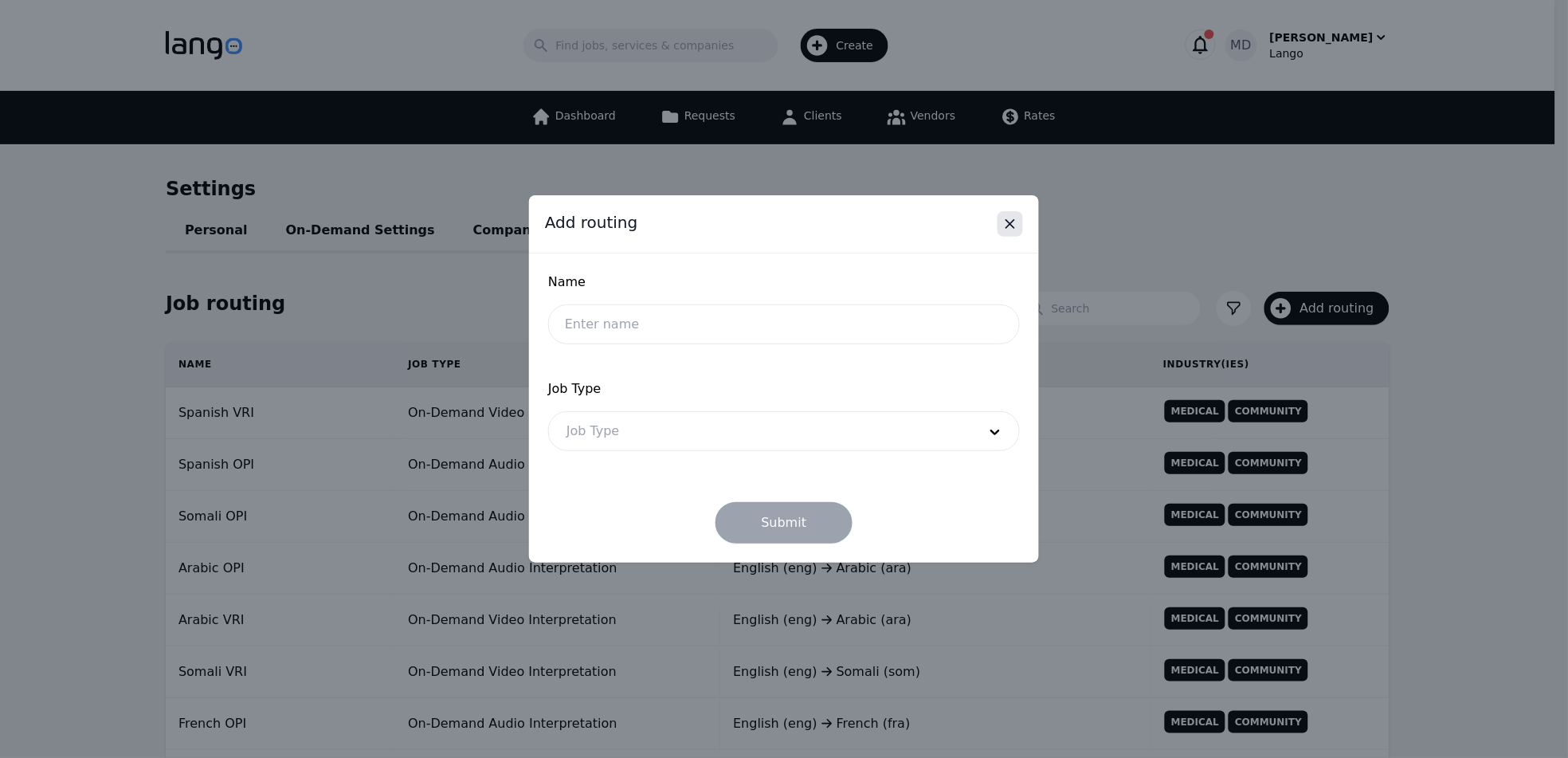
click at [1004, 221] on icon "Close" at bounding box center [1010, 223] width 16 height 16
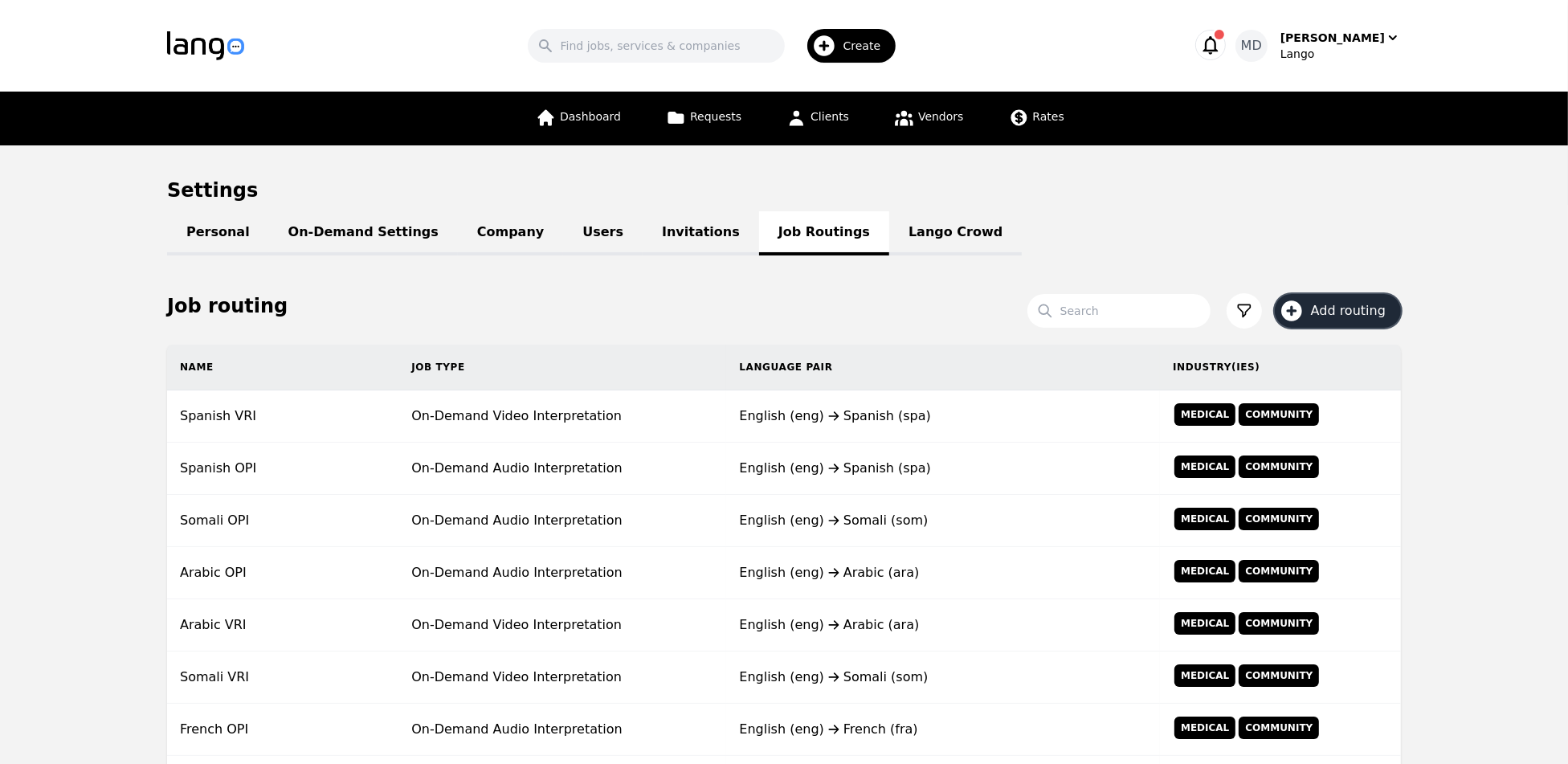
scroll to position [68, 0]
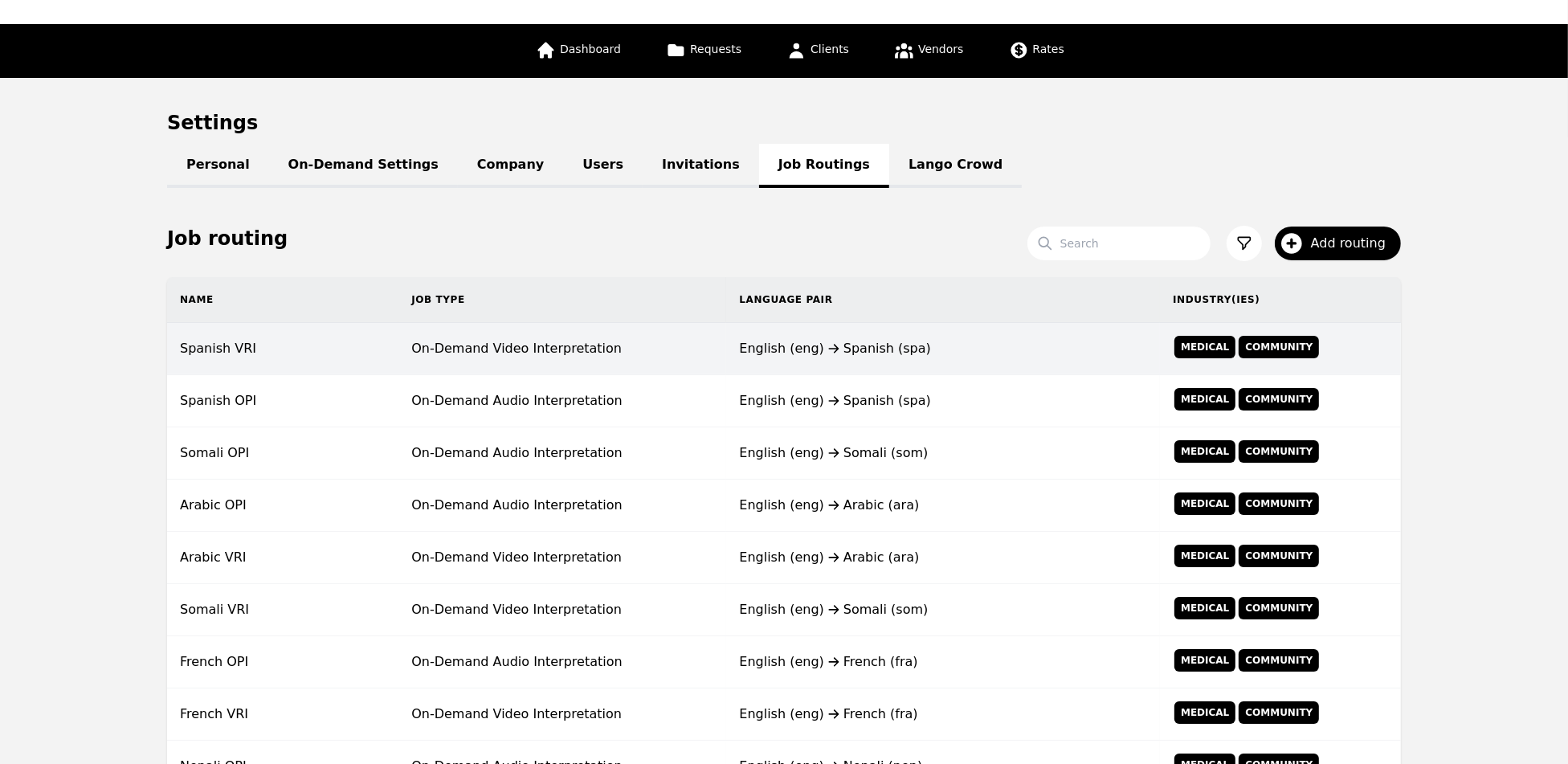
click at [466, 359] on td "On-Demand Video Interpretation" at bounding box center [562, 348] width 328 height 52
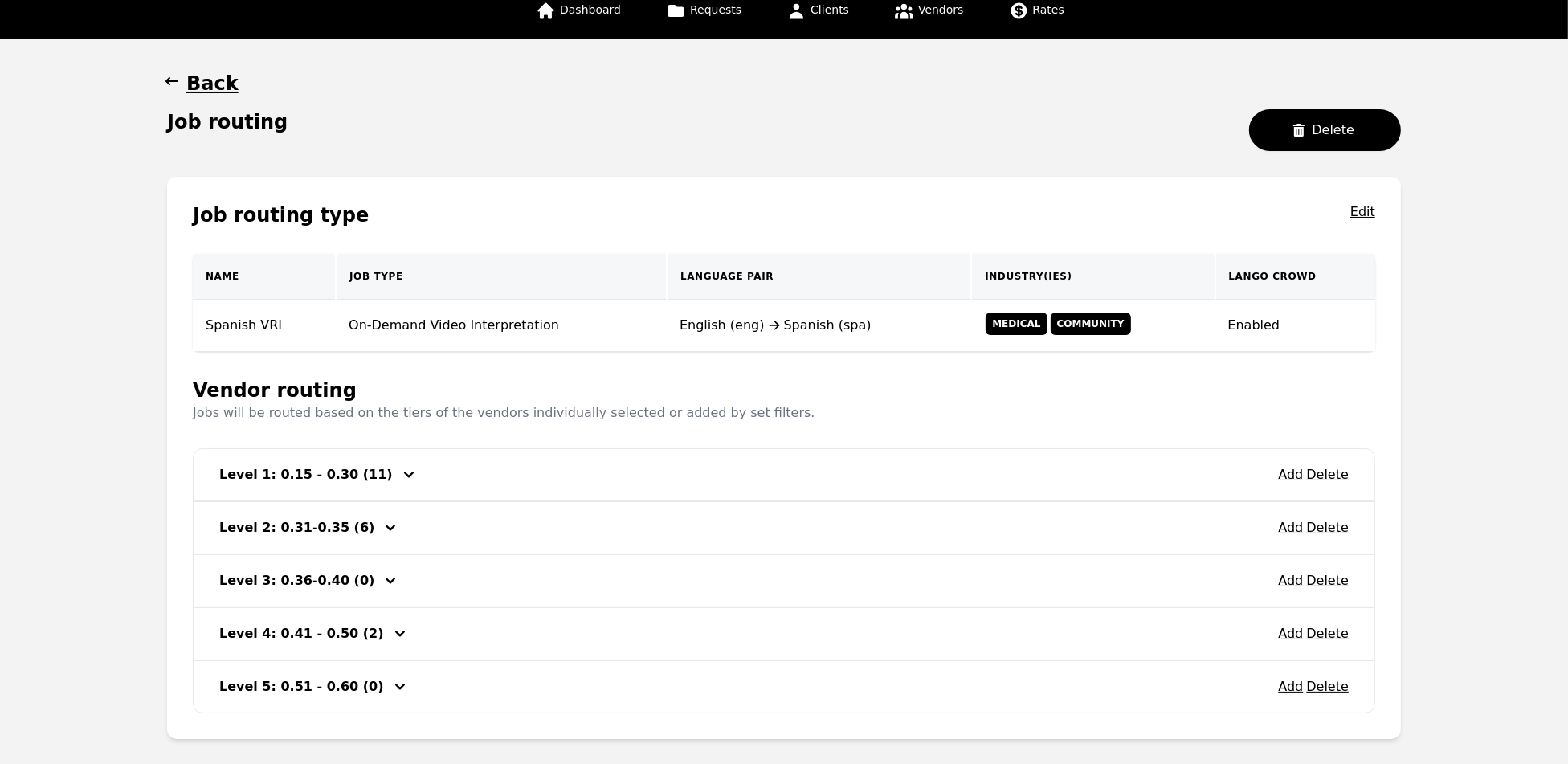
scroll to position [187, 0]
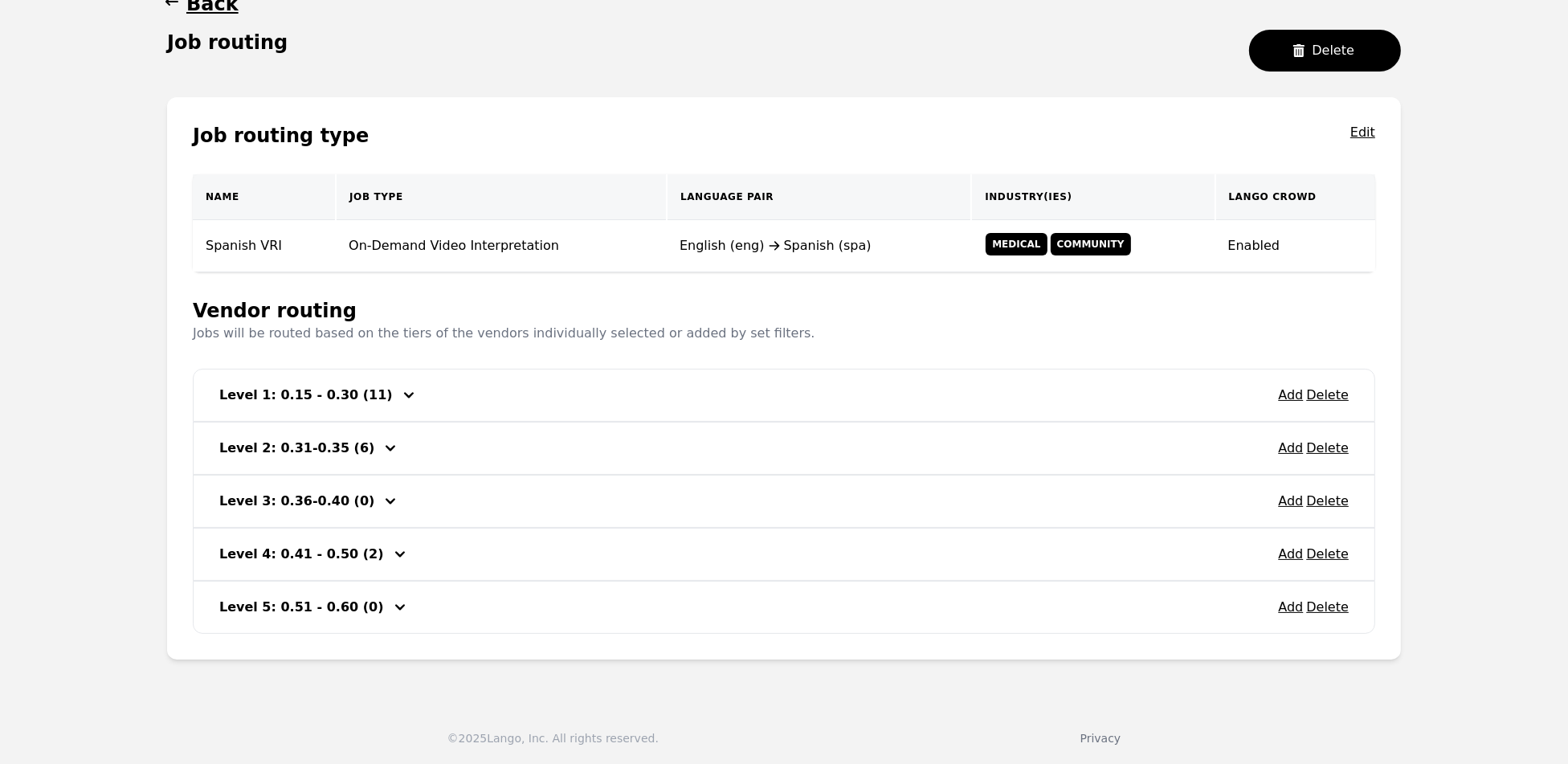
click at [331, 517] on div "Add Delete Level 3: 0.36-0.40 (0)" at bounding box center [784, 501] width 1181 height 51
click at [333, 500] on h3 "Level 3: 0.36-0.40 (0)" at bounding box center [296, 500] width 155 height 20
click at [377, 496] on div "button" at bounding box center [390, 500] width 26 height 20
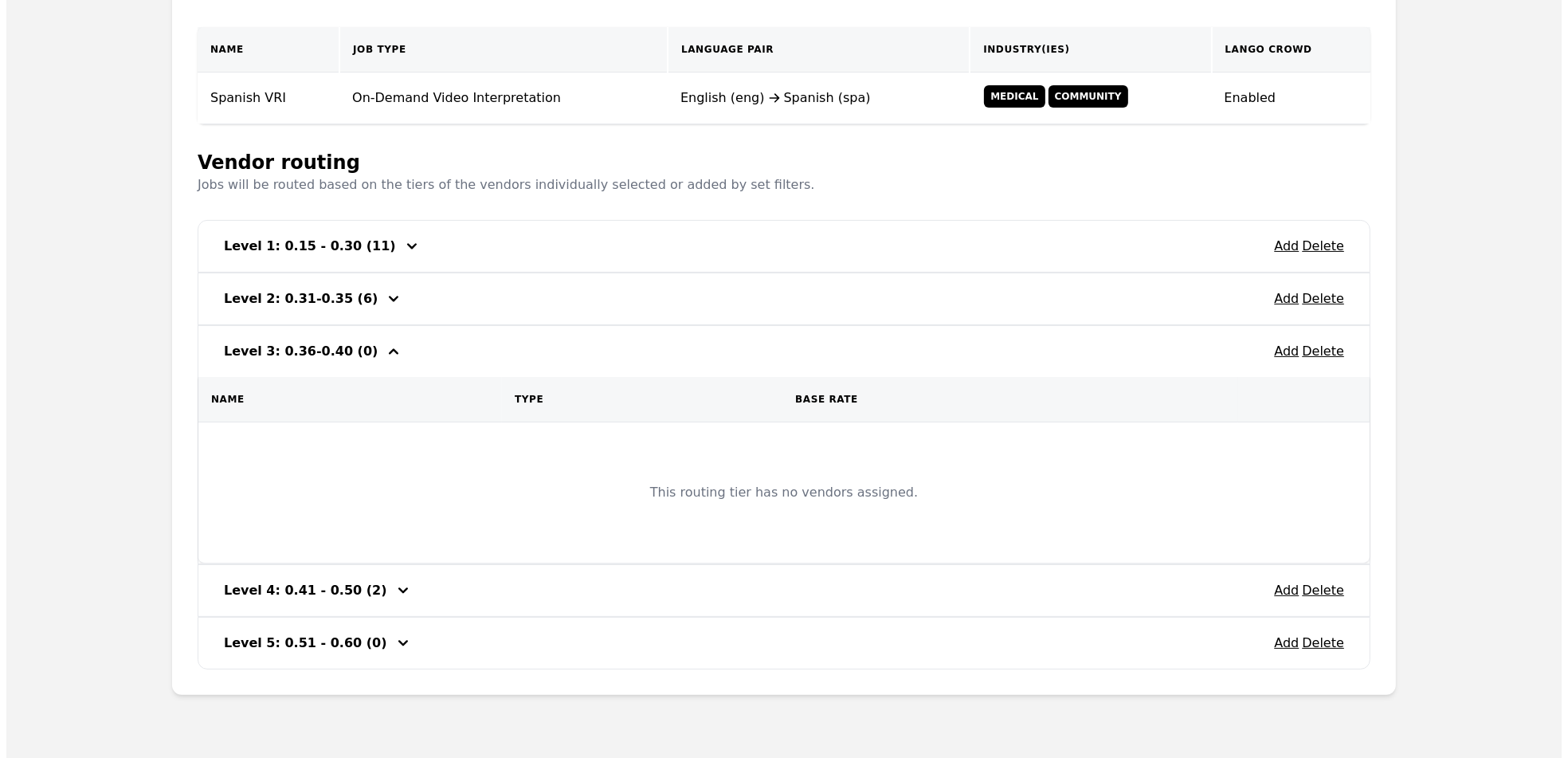
scroll to position [332, 0]
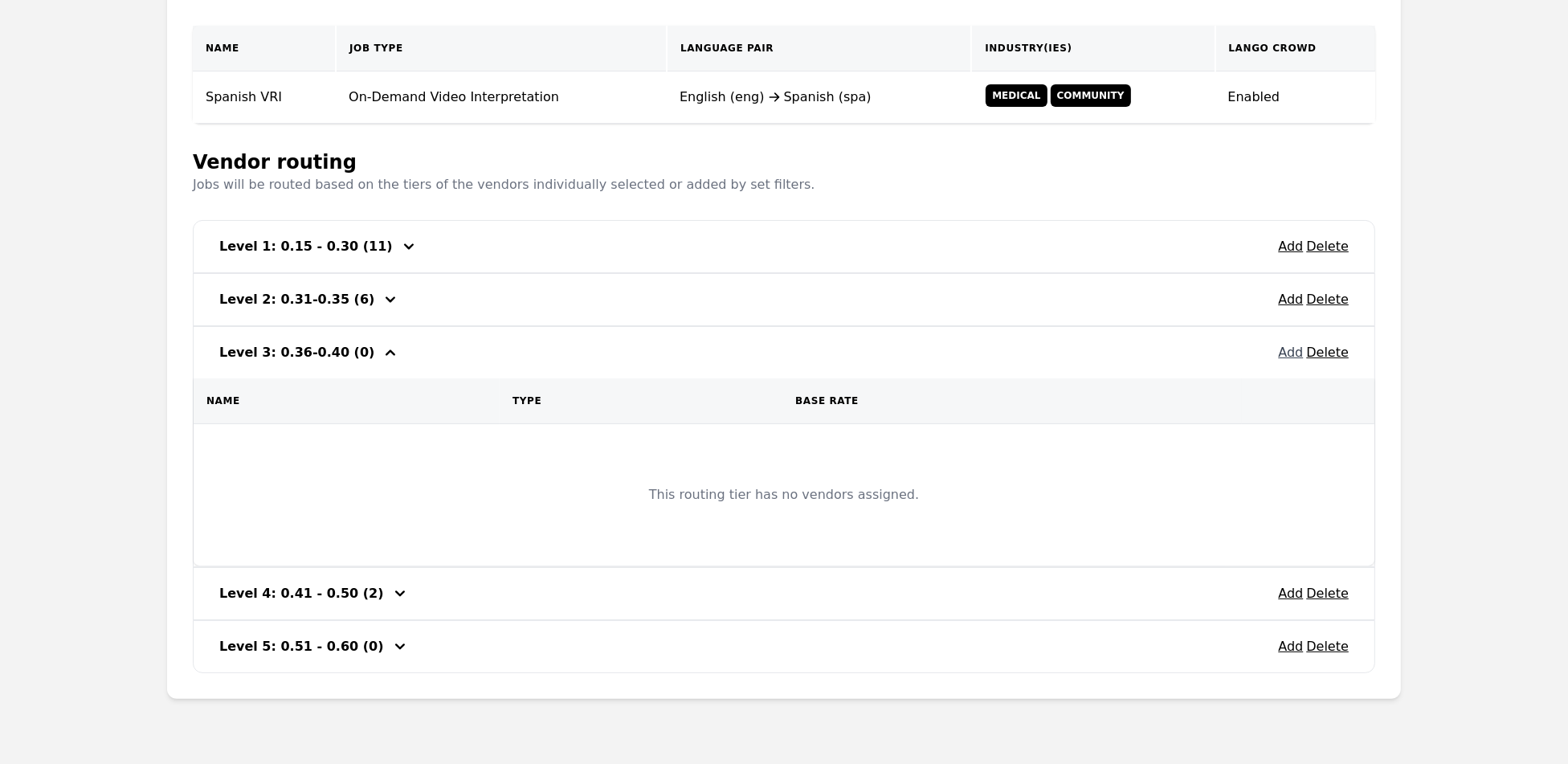
click at [1288, 357] on button "Add" at bounding box center [1290, 352] width 25 height 20
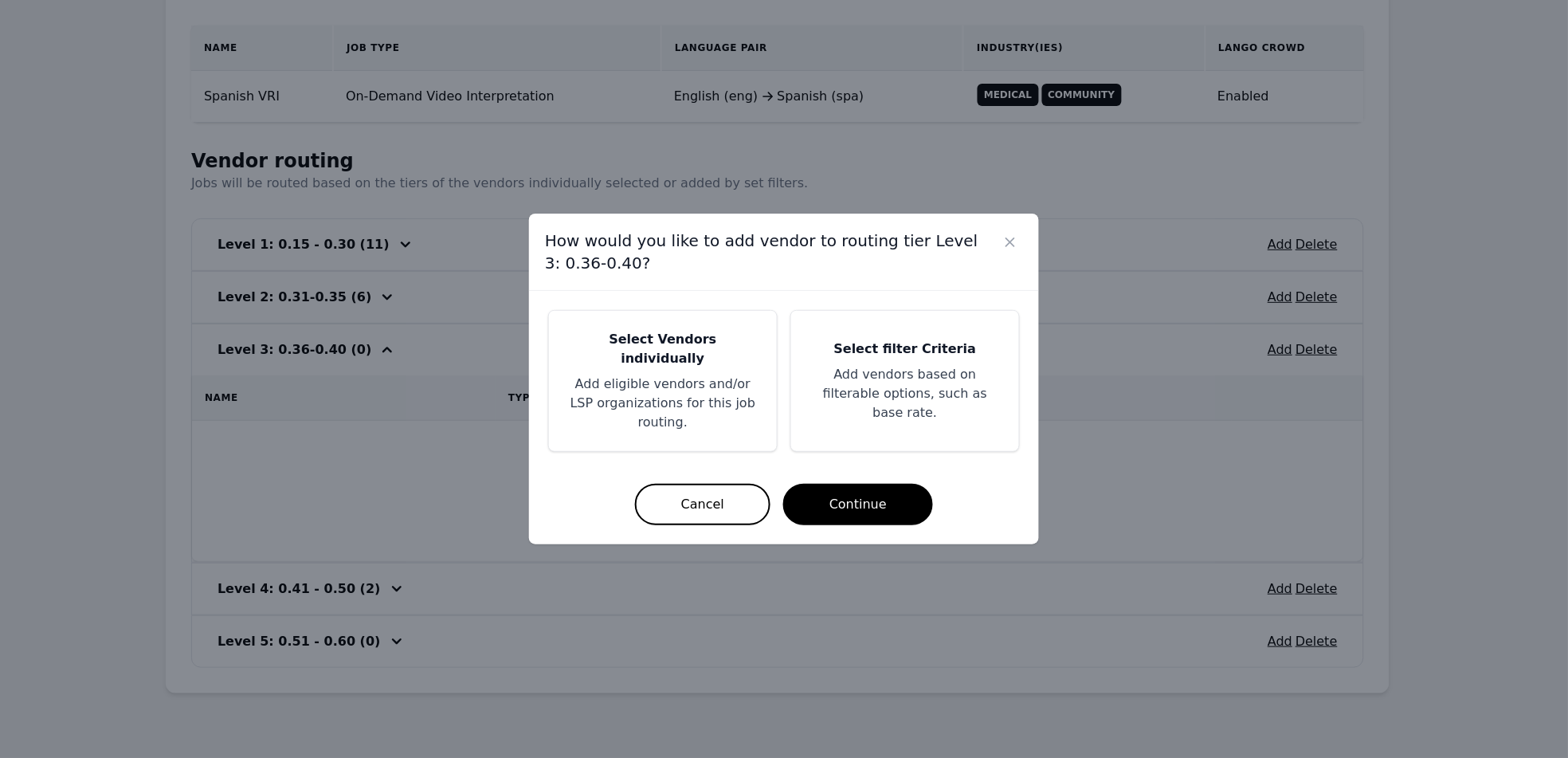
click at [930, 383] on p "Add vendors based on filterable options, such as base rate." at bounding box center [905, 394] width 189 height 58
click at [919, 383] on p "Add vendors based on filterable options, such as base rate." at bounding box center [905, 394] width 189 height 58
click at [853, 390] on p "Add vendors based on filterable options, such as base rate." at bounding box center [905, 394] width 189 height 58
click at [698, 420] on p "Add eligible vendors and/or LSP organizations for this job routing." at bounding box center [662, 403] width 189 height 58
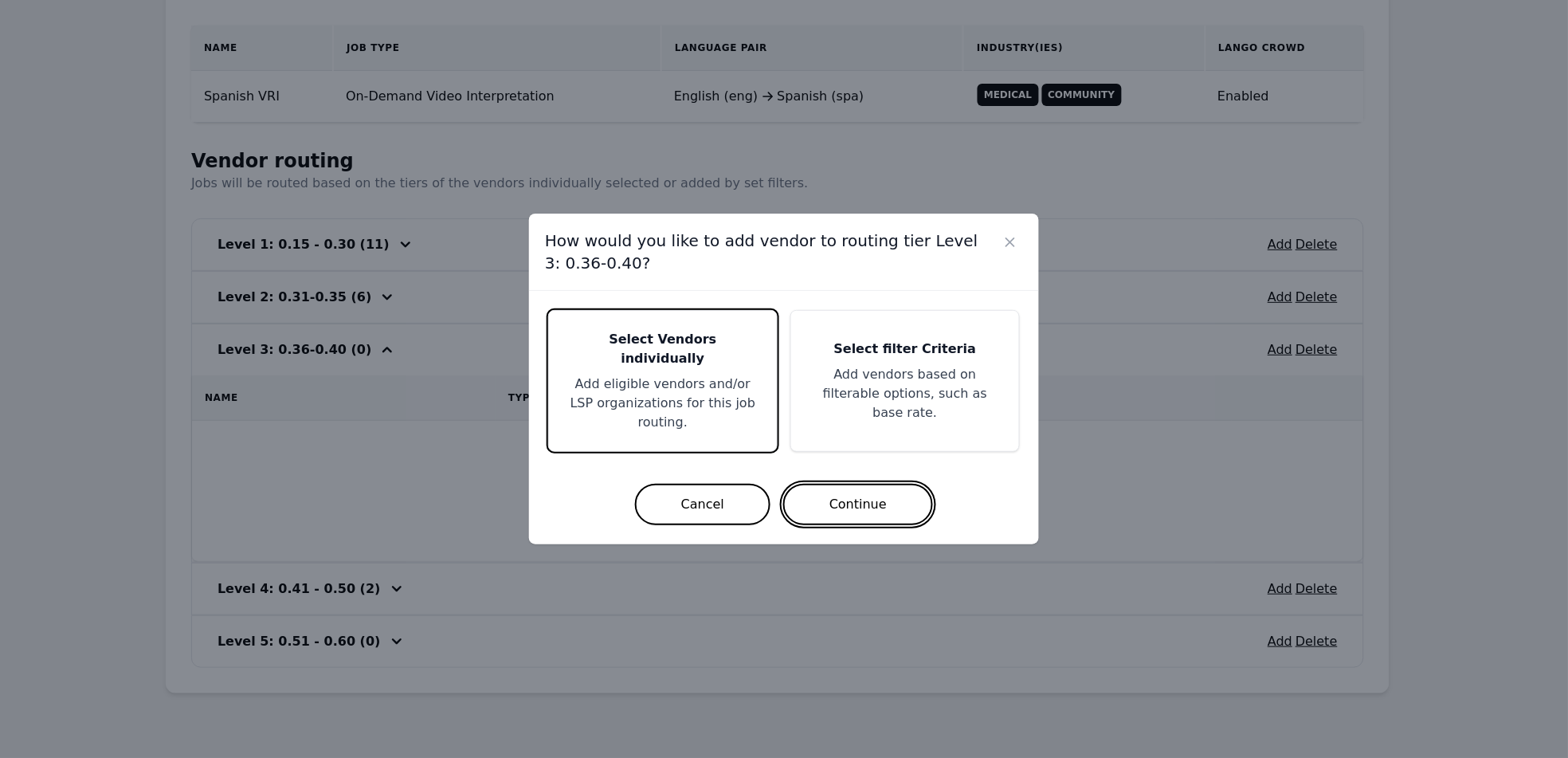
click at [868, 499] on button "Continue" at bounding box center [858, 504] width 149 height 42
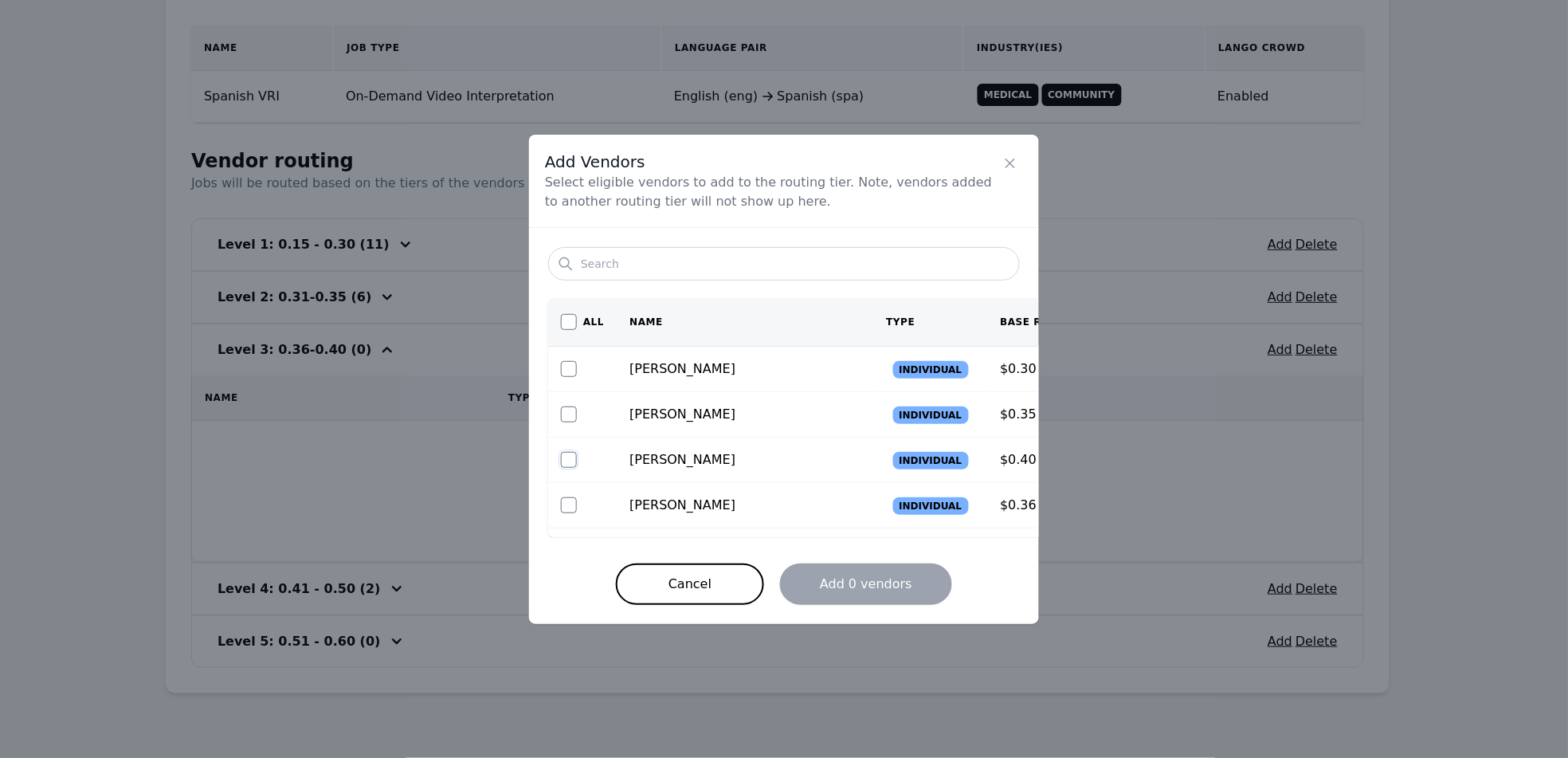
click at [564, 457] on input "checkbox" at bounding box center [569, 459] width 16 height 16
checkbox input "true"
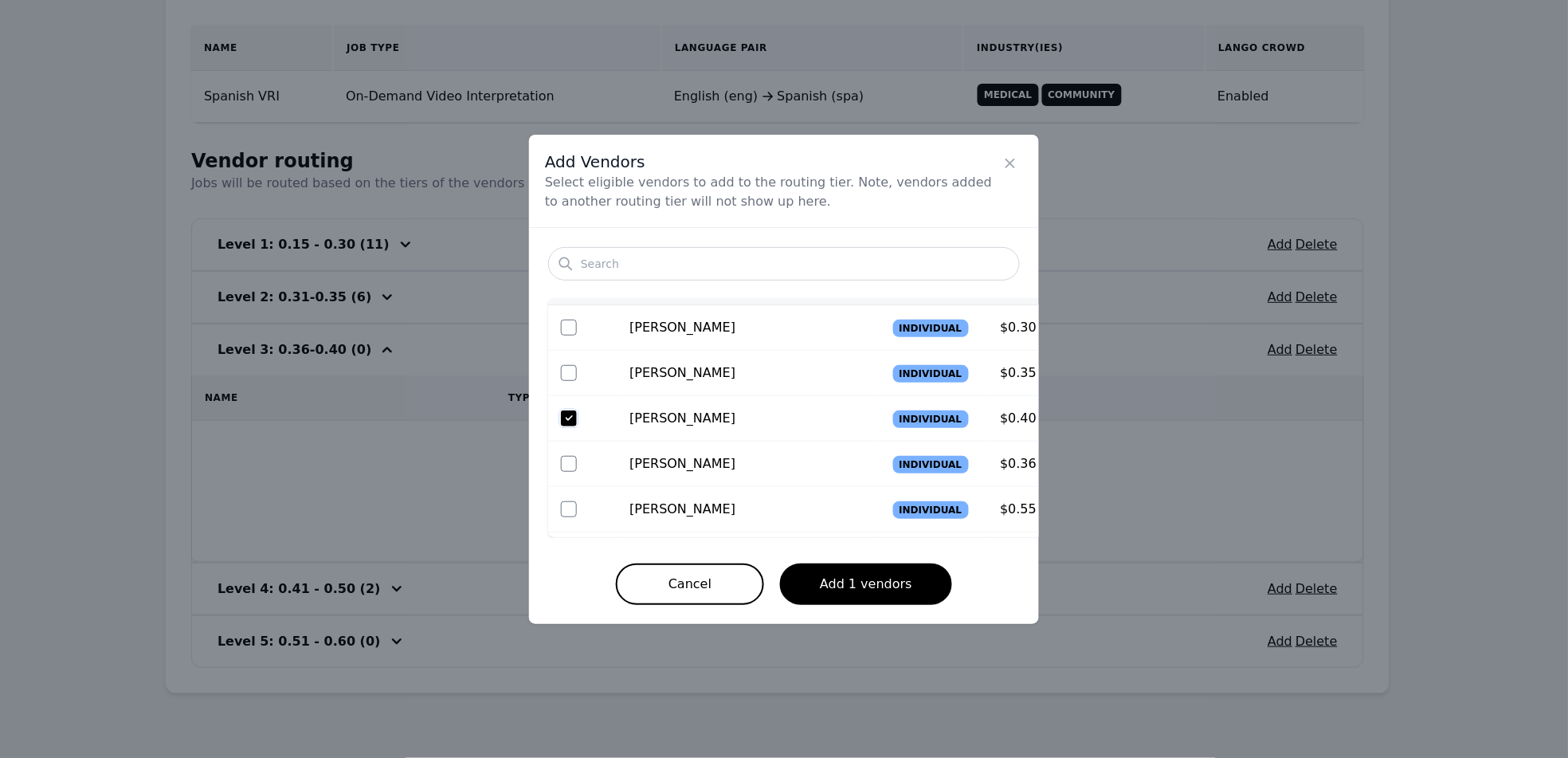
scroll to position [50, 0]
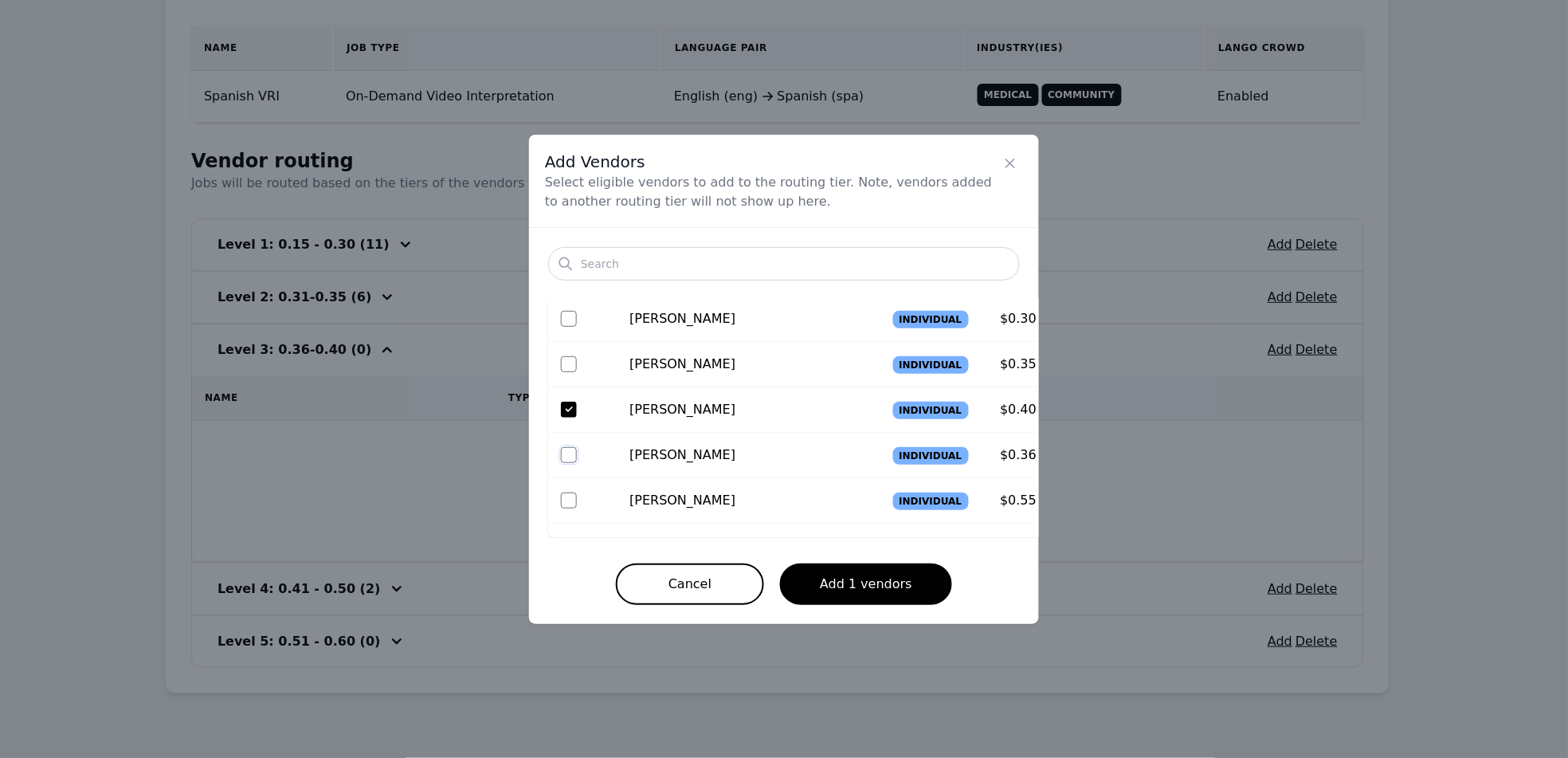
click at [564, 454] on input "checkbox" at bounding box center [569, 455] width 16 height 16
checkbox input "true"
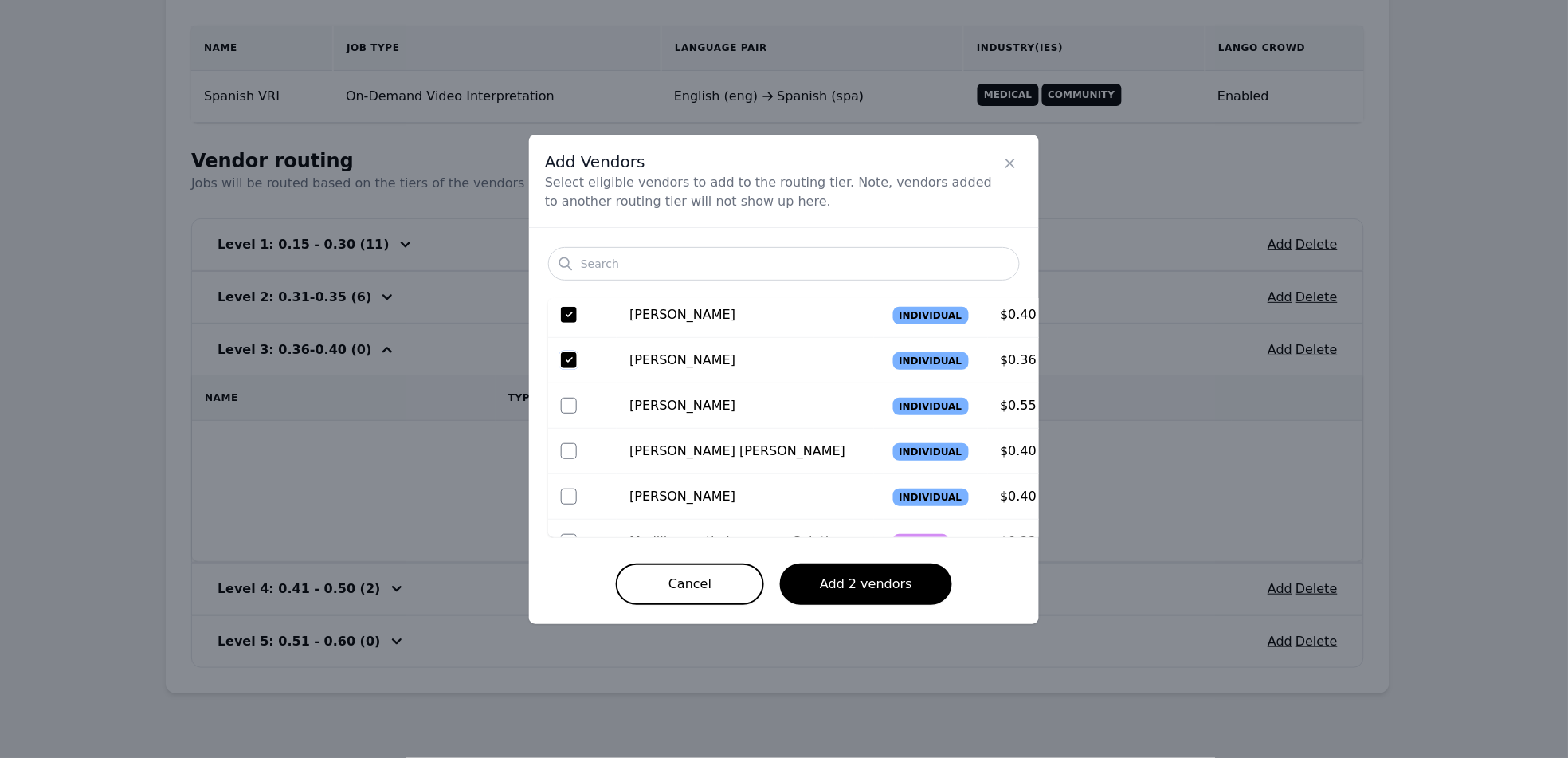
scroll to position [158, 0]
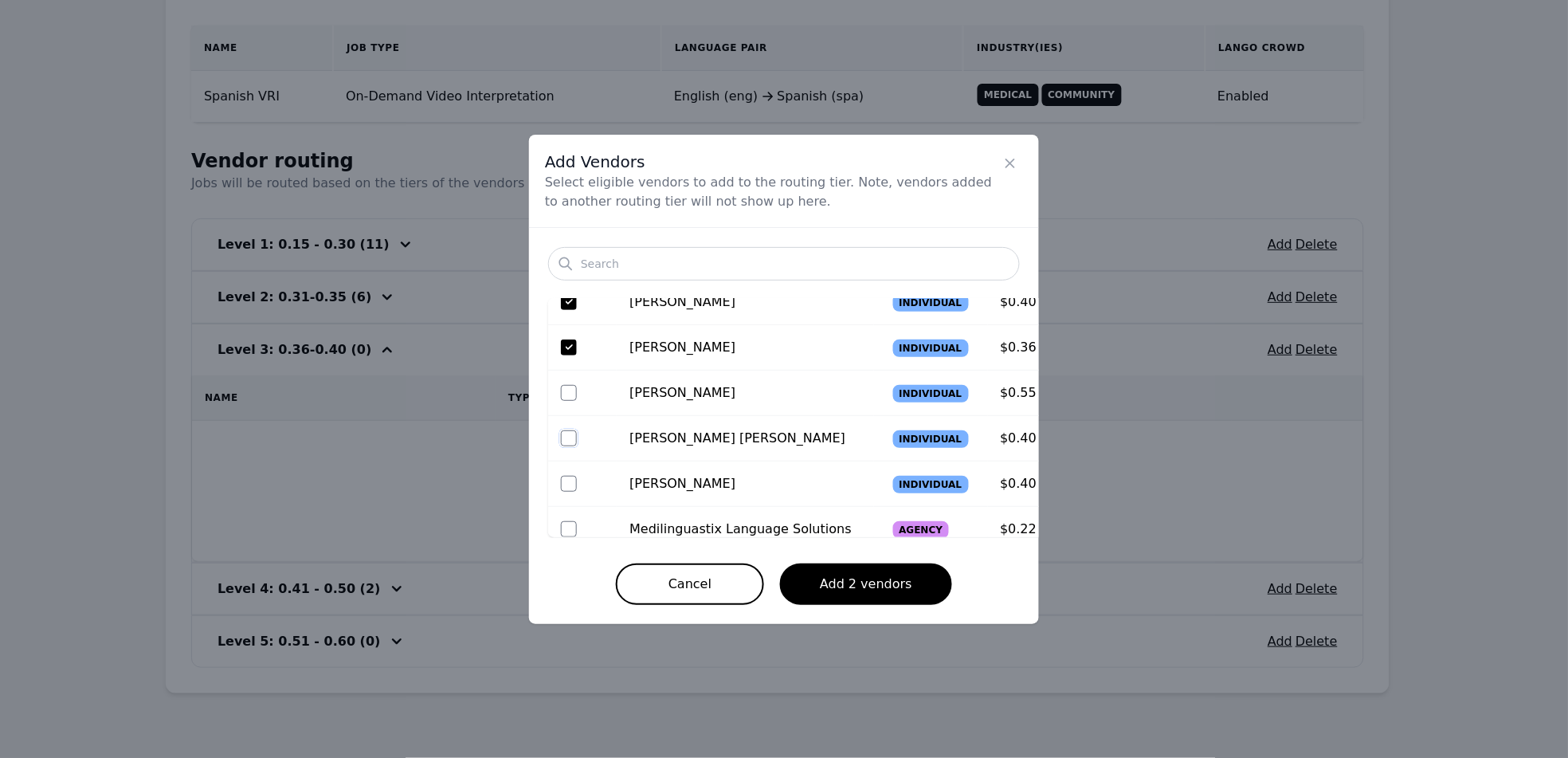
click at [570, 441] on input "checkbox" at bounding box center [569, 438] width 16 height 16
checkbox input "true"
click at [570, 486] on input "checkbox" at bounding box center [569, 483] width 16 height 16
checkbox input "true"
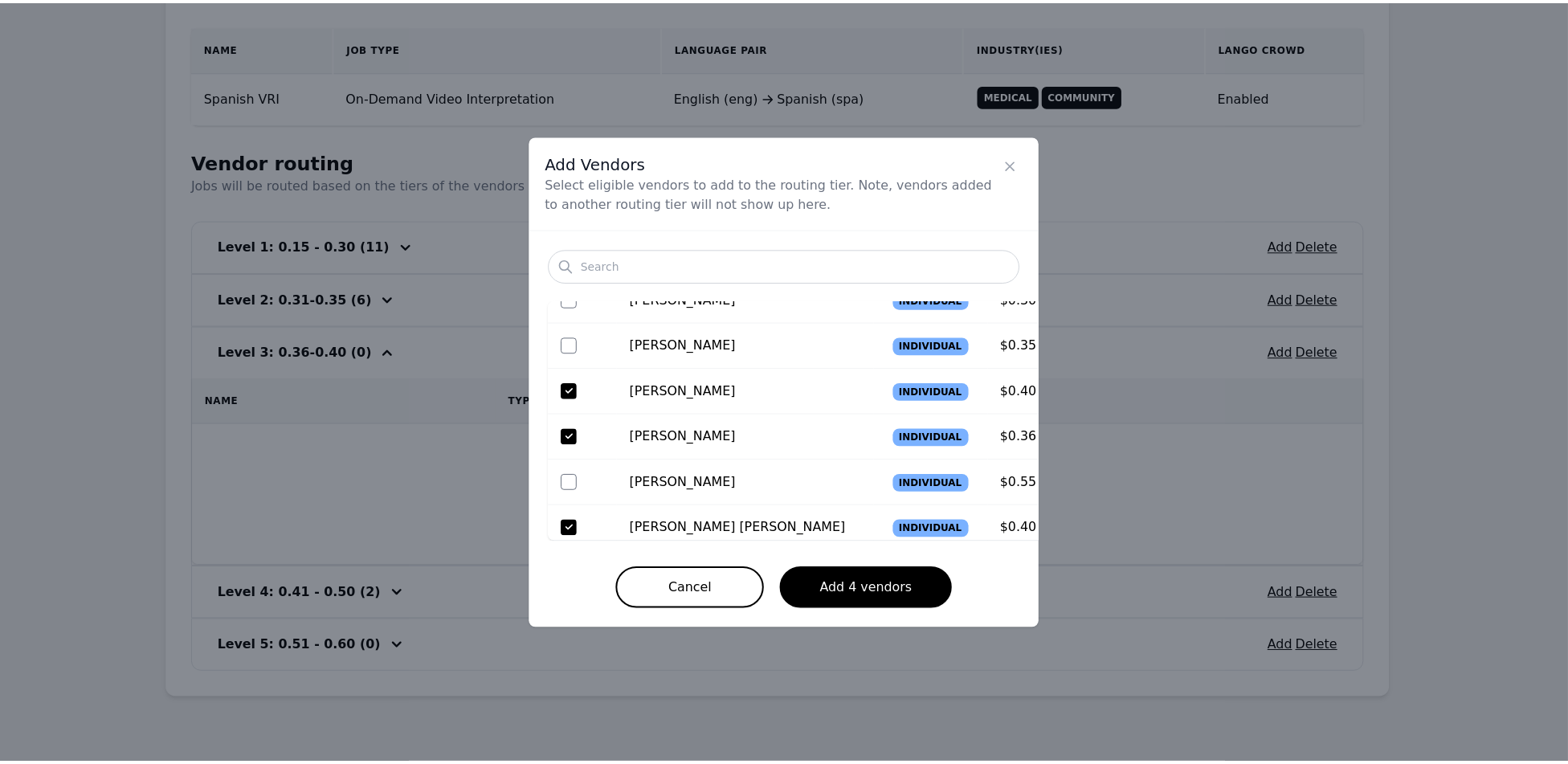
scroll to position [0, 0]
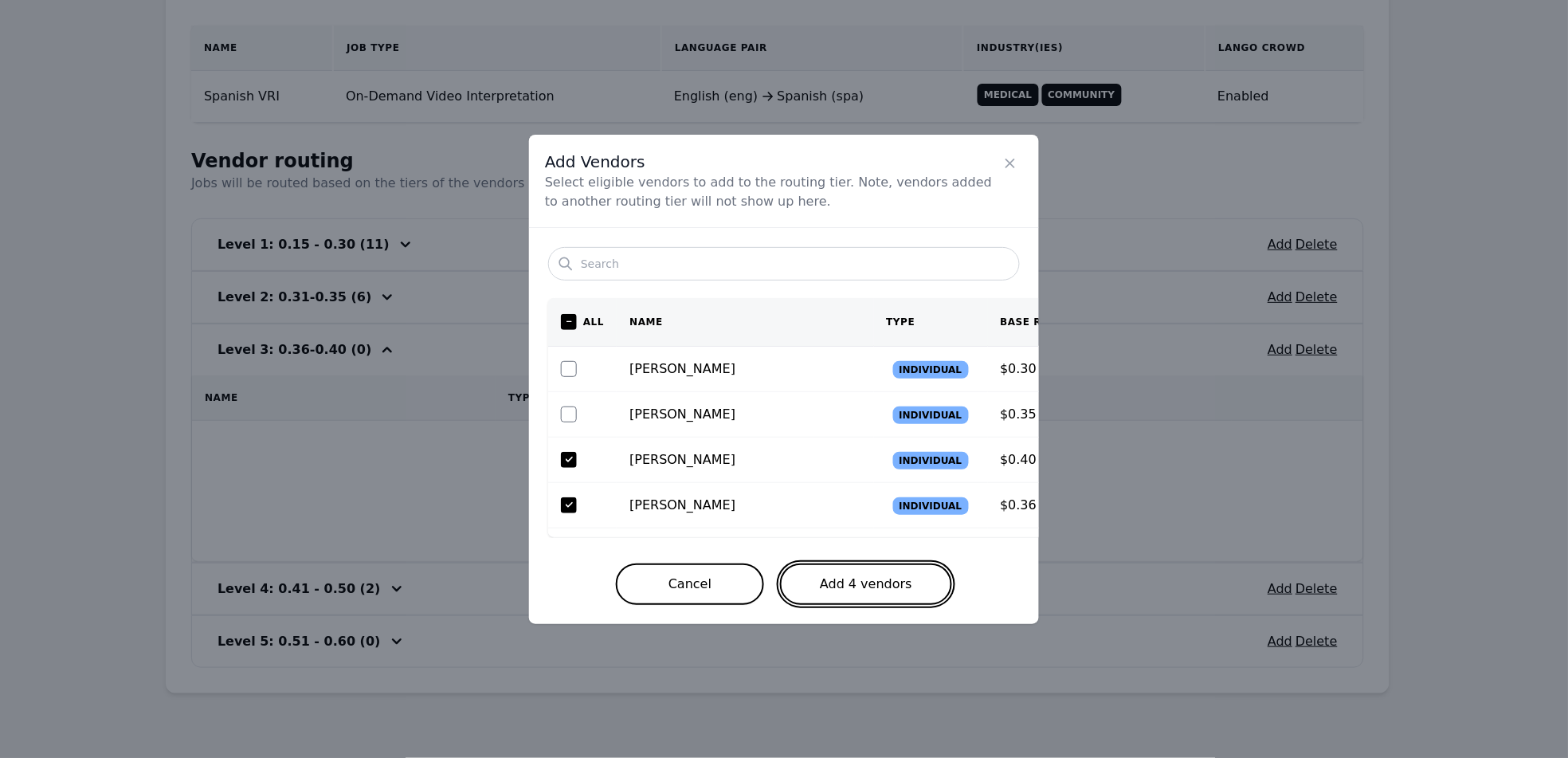
click at [844, 582] on button "Add 4 vendors" at bounding box center [866, 584] width 172 height 42
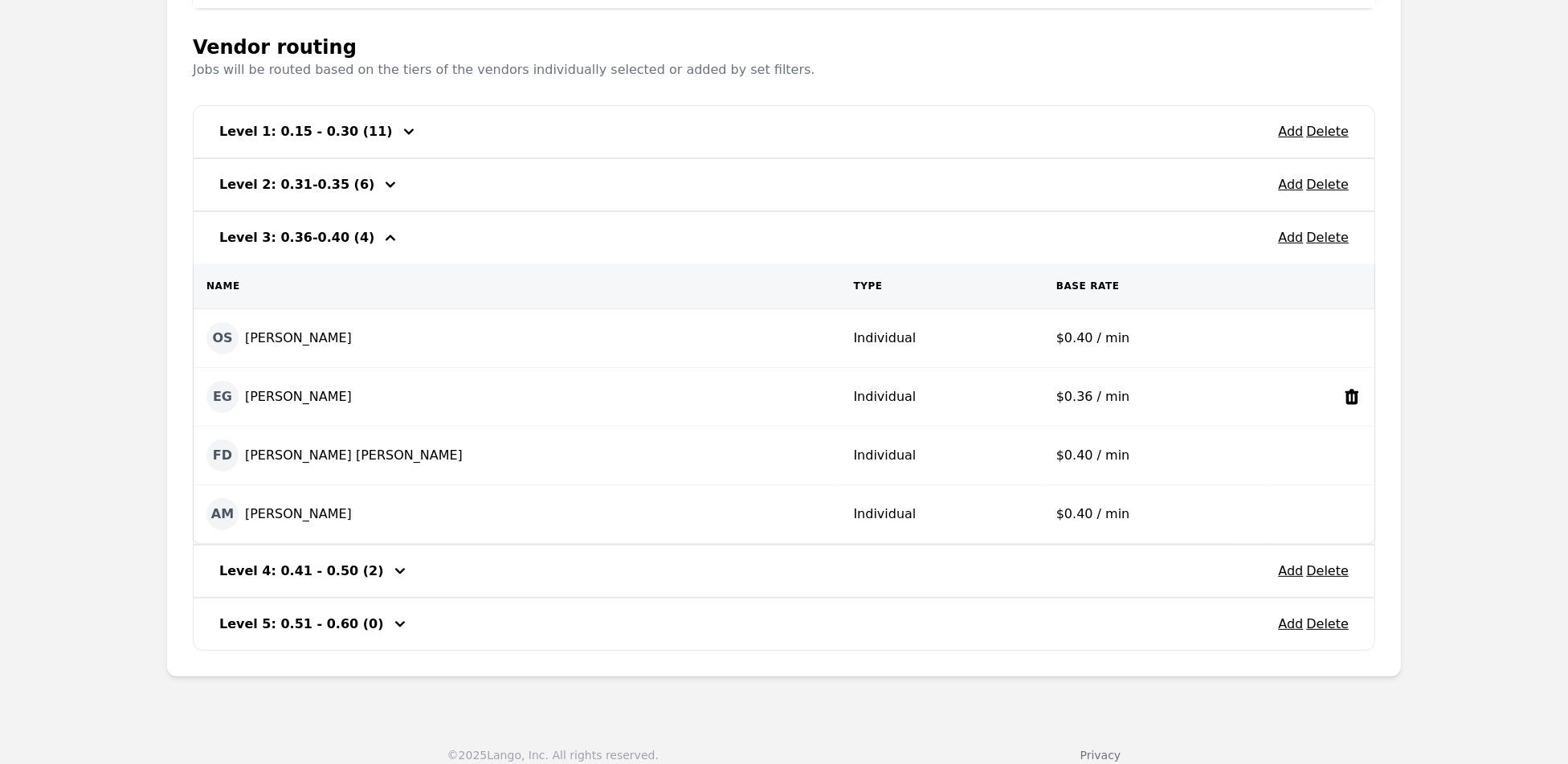
scroll to position [446, 0]
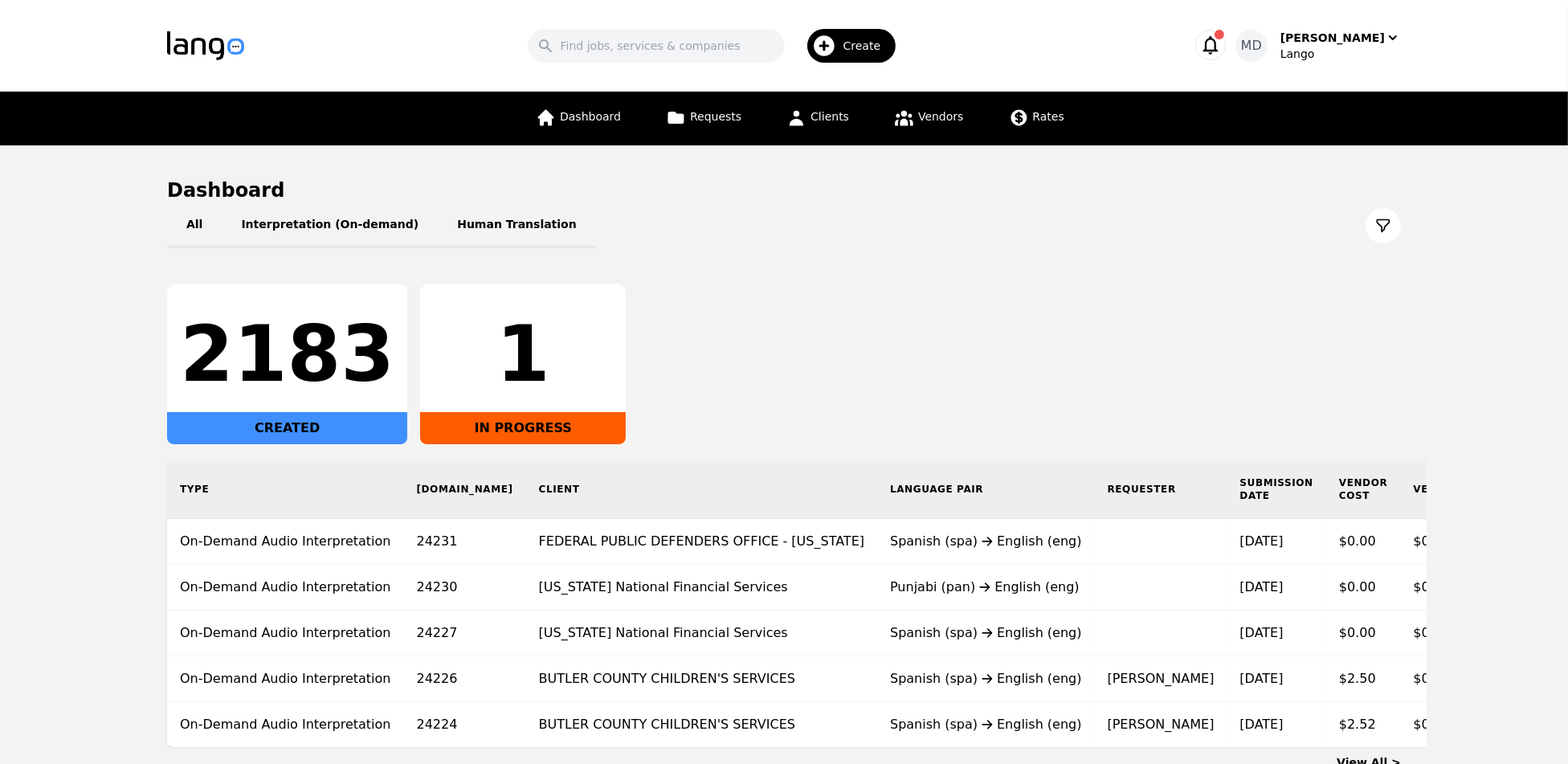
scroll to position [124, 0]
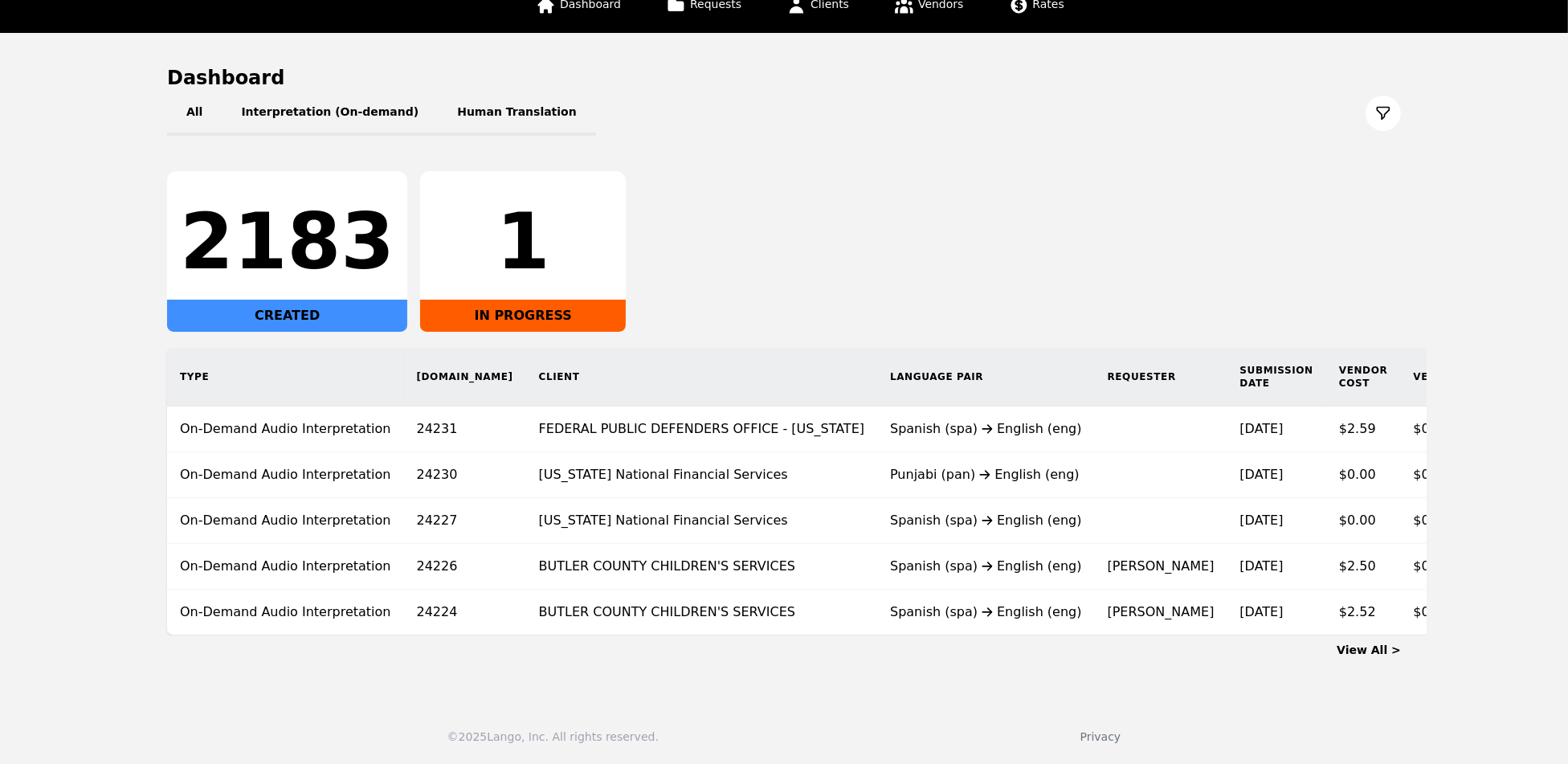
click at [1364, 647] on link "View All >" at bounding box center [1369, 649] width 64 height 13
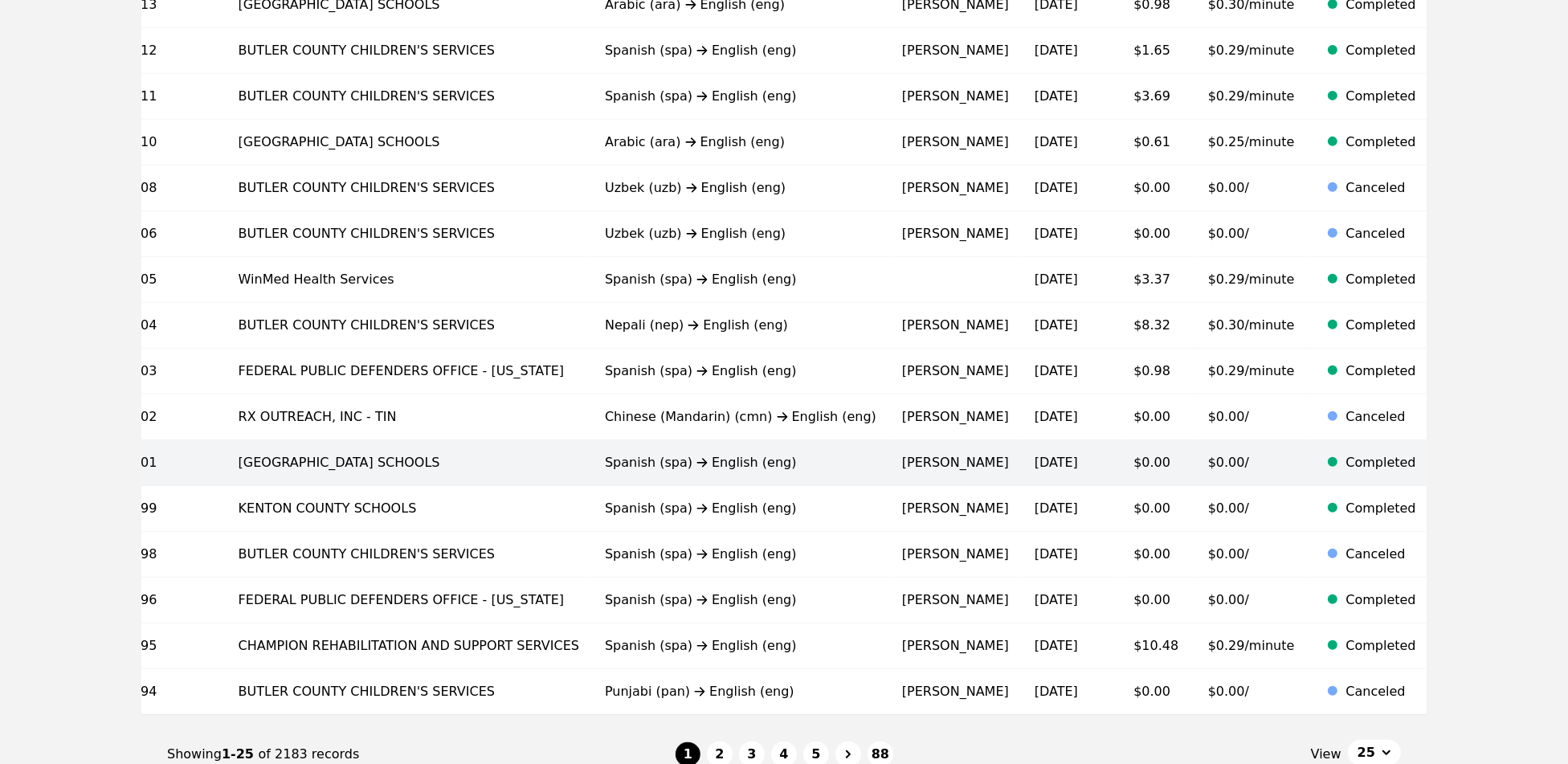
scroll to position [904, 0]
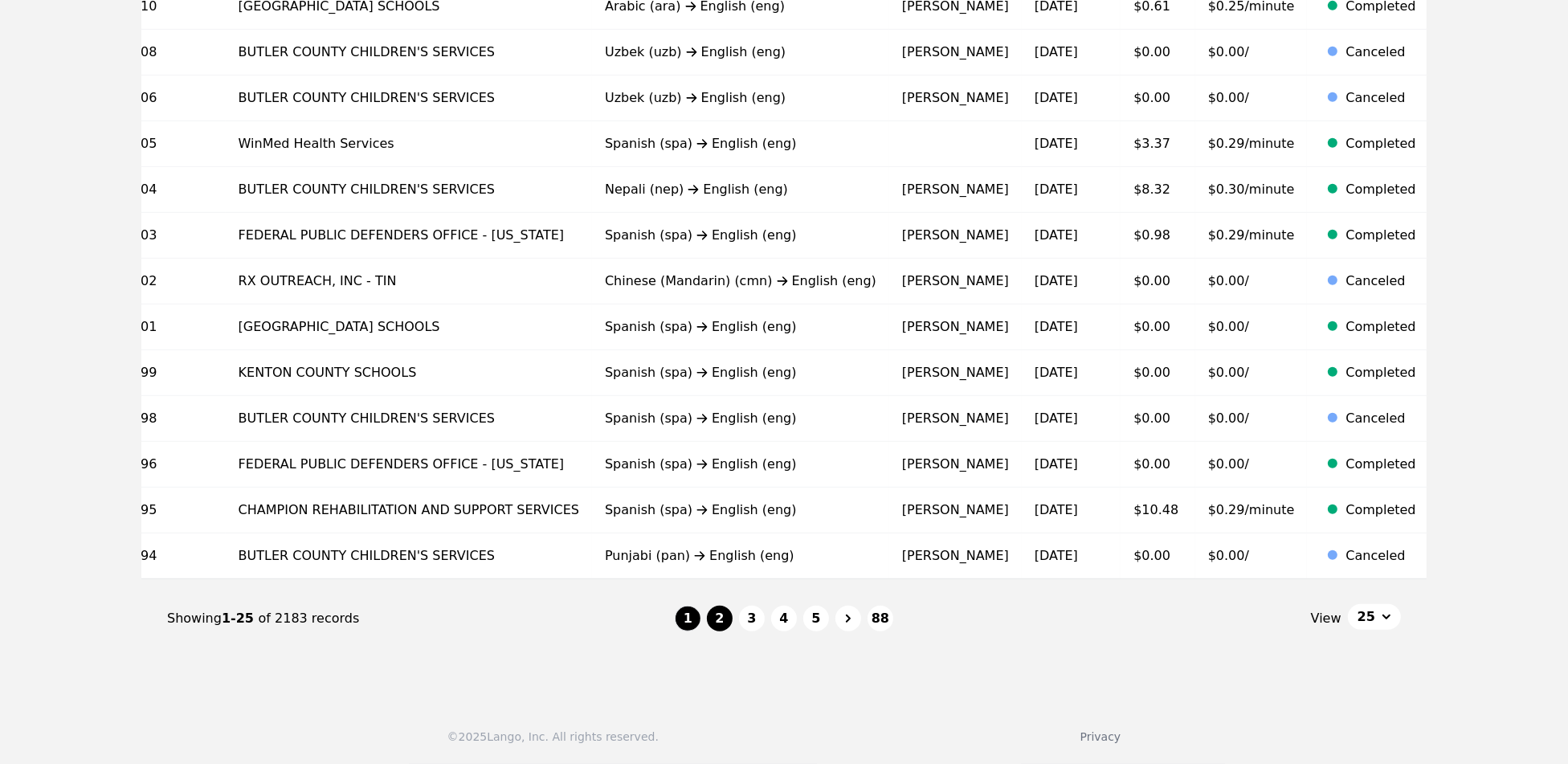
click at [719, 623] on button "2" at bounding box center [720, 619] width 26 height 26
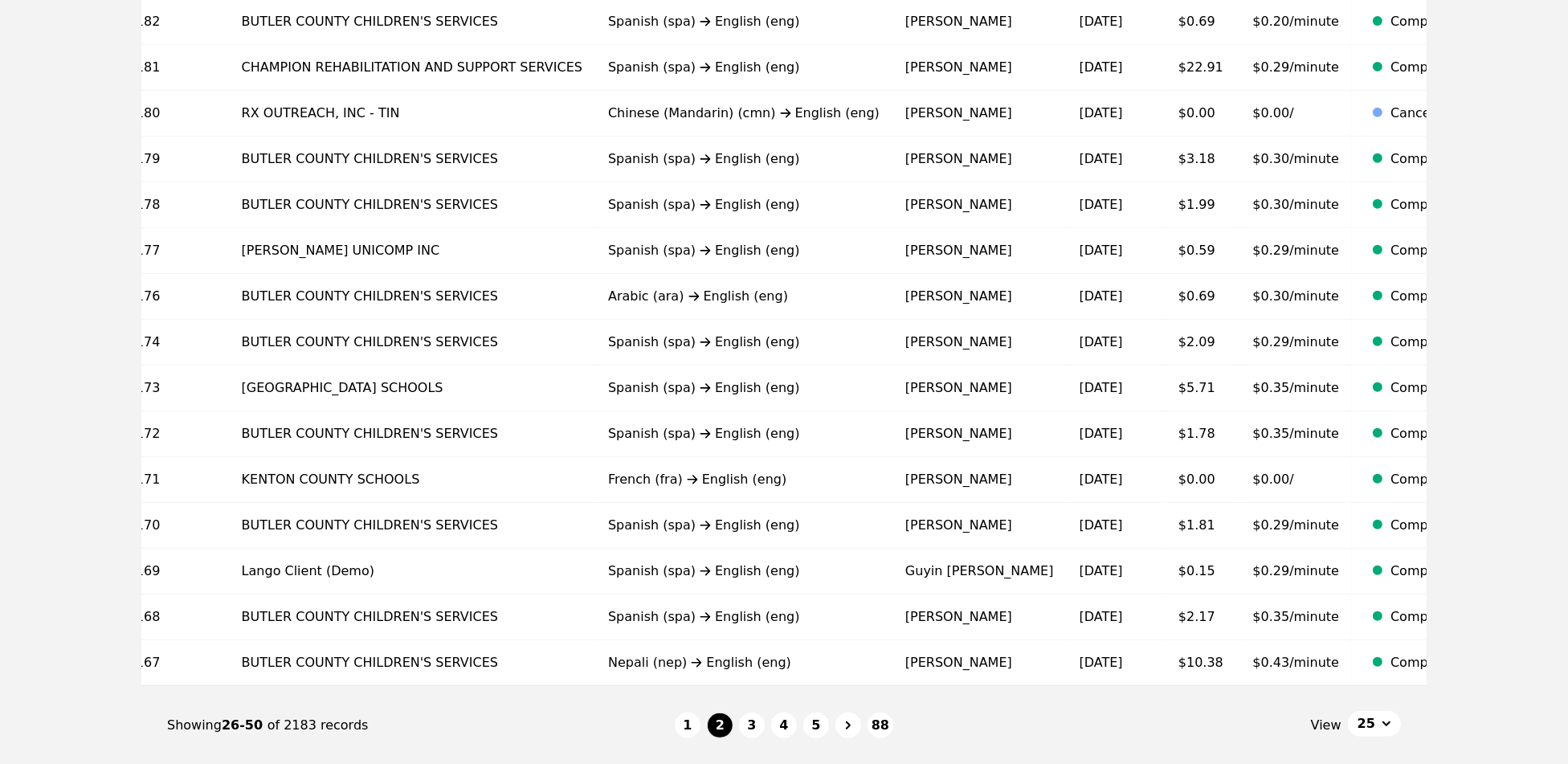
scroll to position [904, 0]
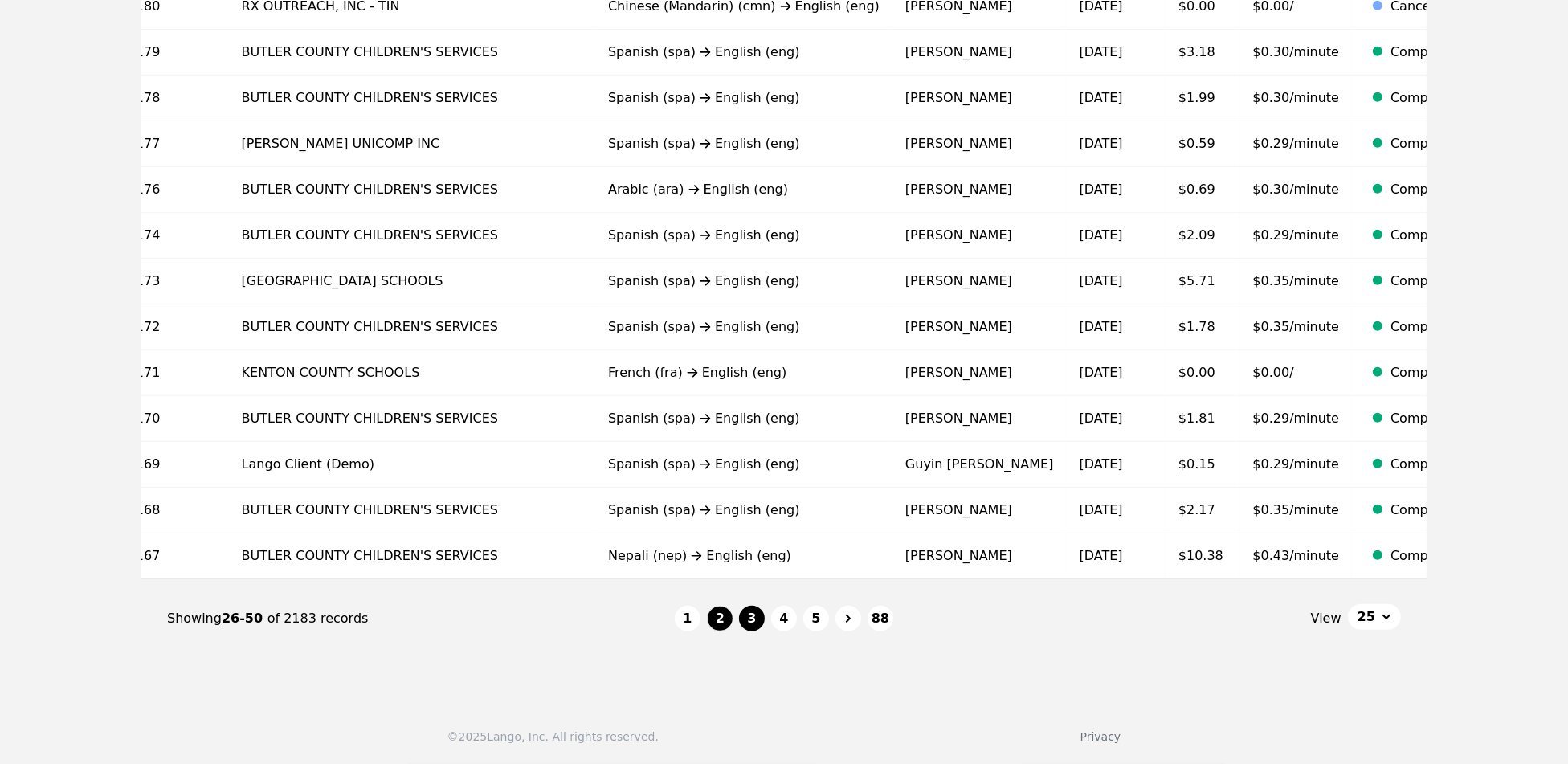
click at [757, 622] on button "3" at bounding box center [751, 619] width 26 height 26
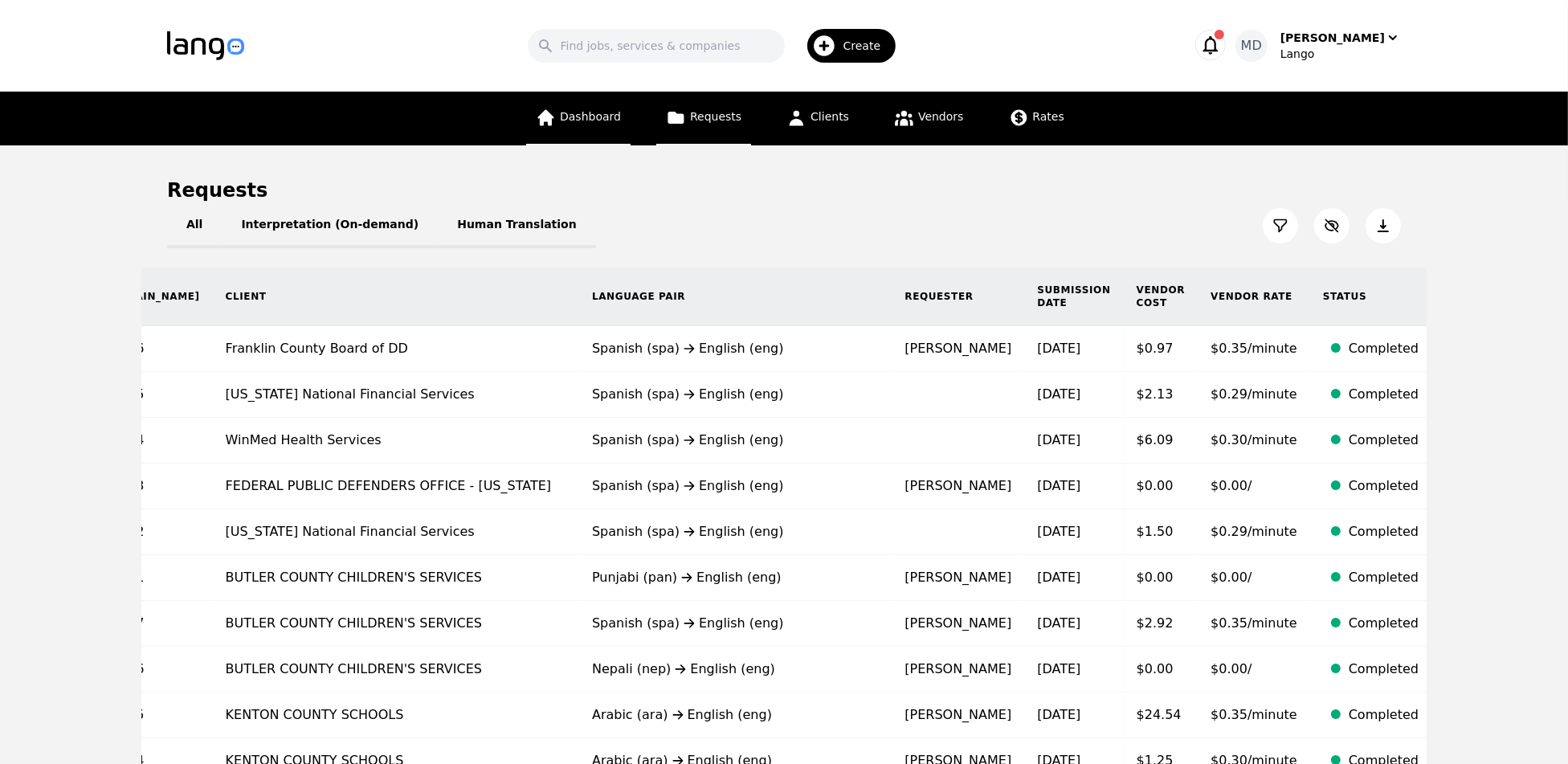
click at [565, 110] on span "Dashboard" at bounding box center [590, 116] width 61 height 13
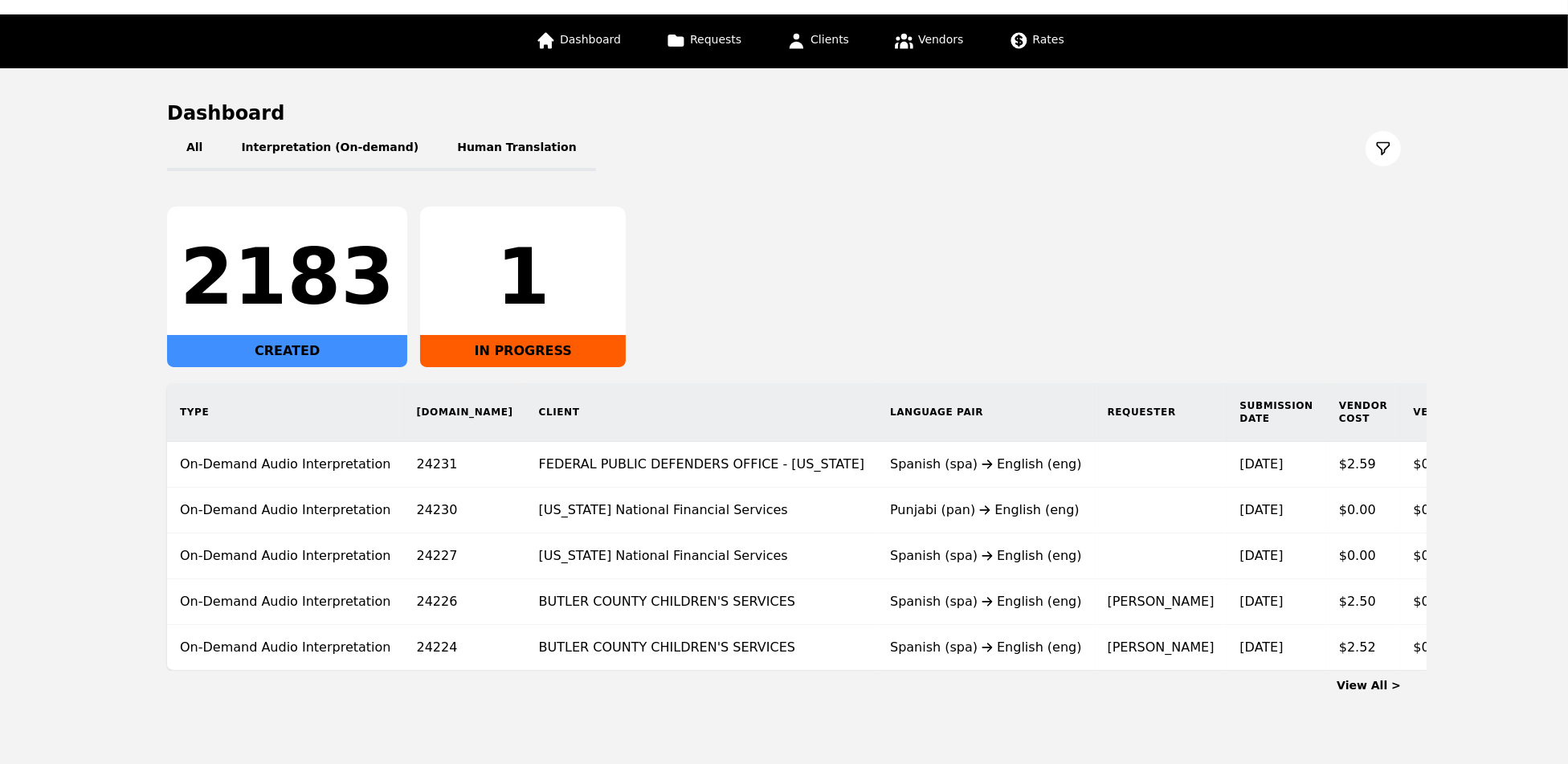
scroll to position [124, 0]
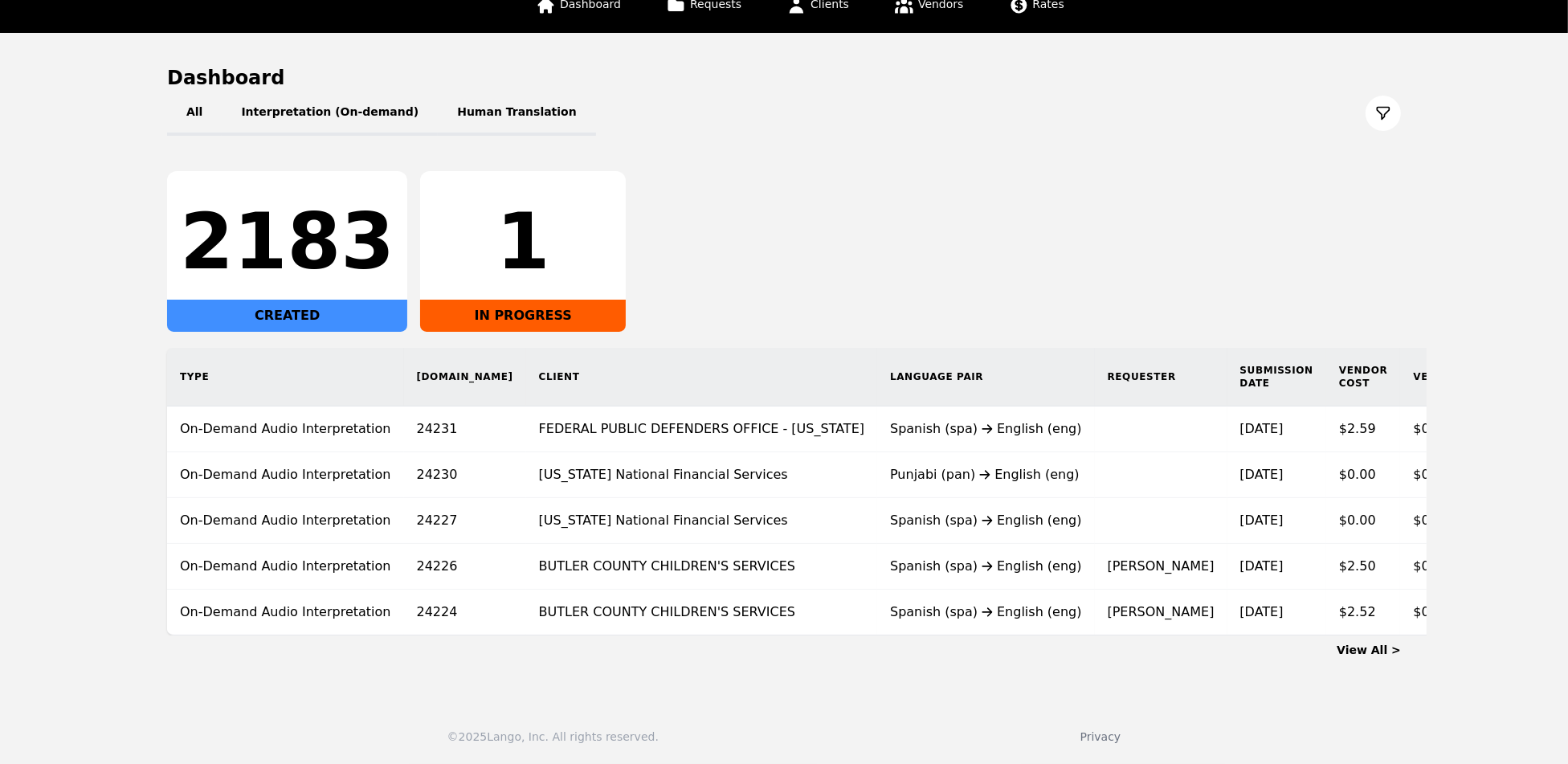
click at [1369, 650] on link "View All >" at bounding box center [1369, 649] width 64 height 13
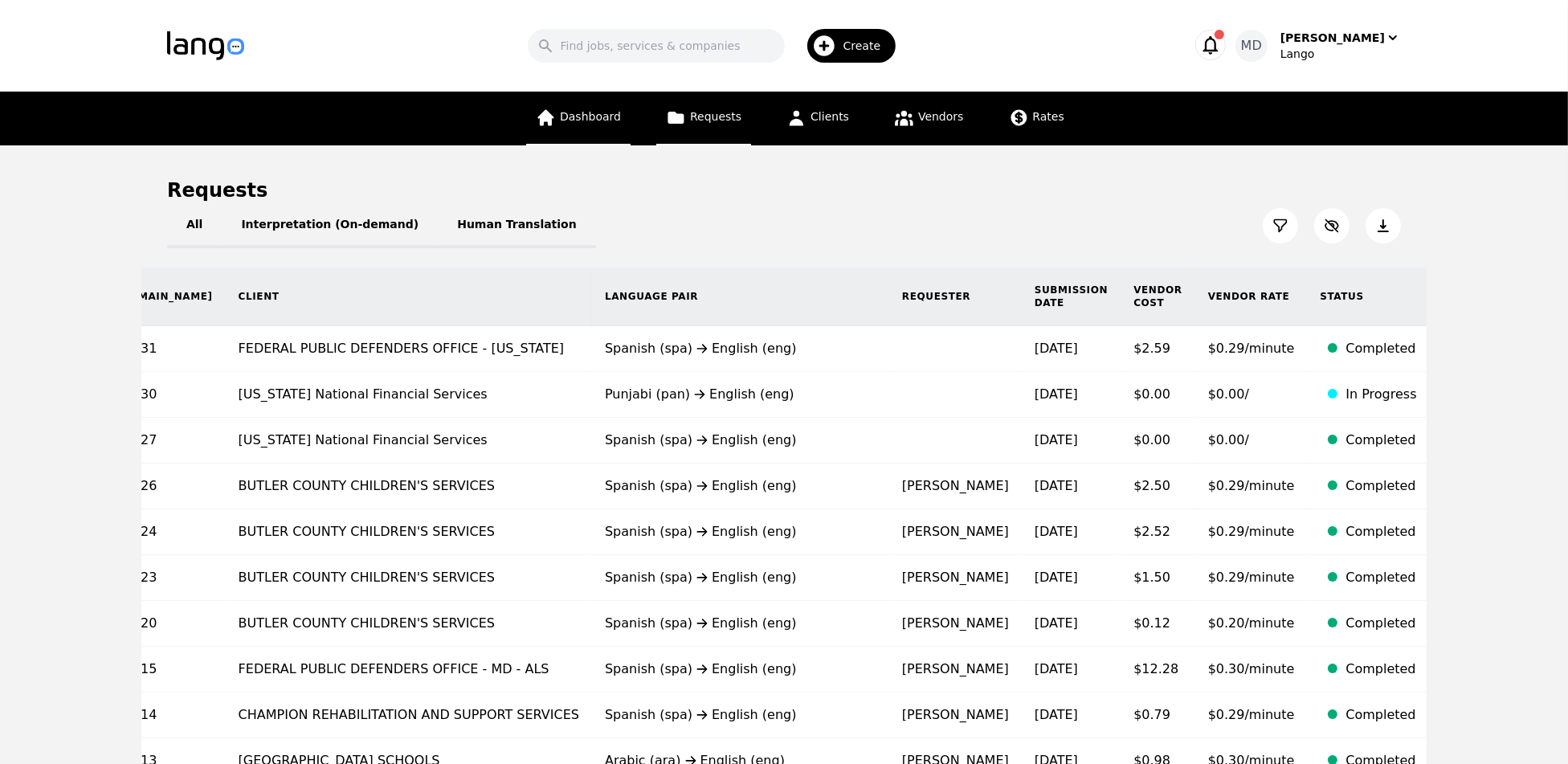
click at [622, 121] on link "Dashboard" at bounding box center [579, 118] width 104 height 54
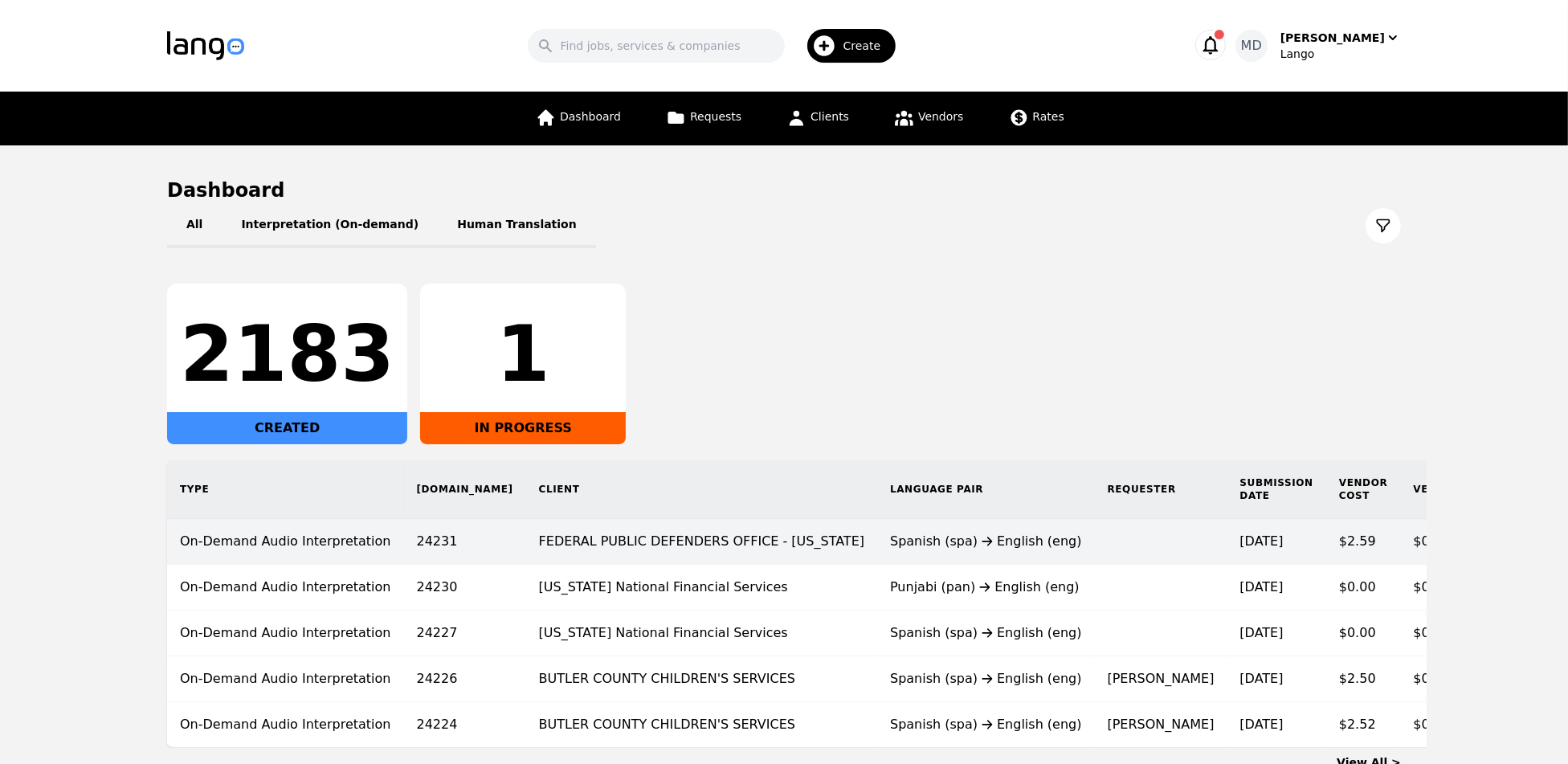
scroll to position [124, 0]
